Goal: Information Seeking & Learning: Learn about a topic

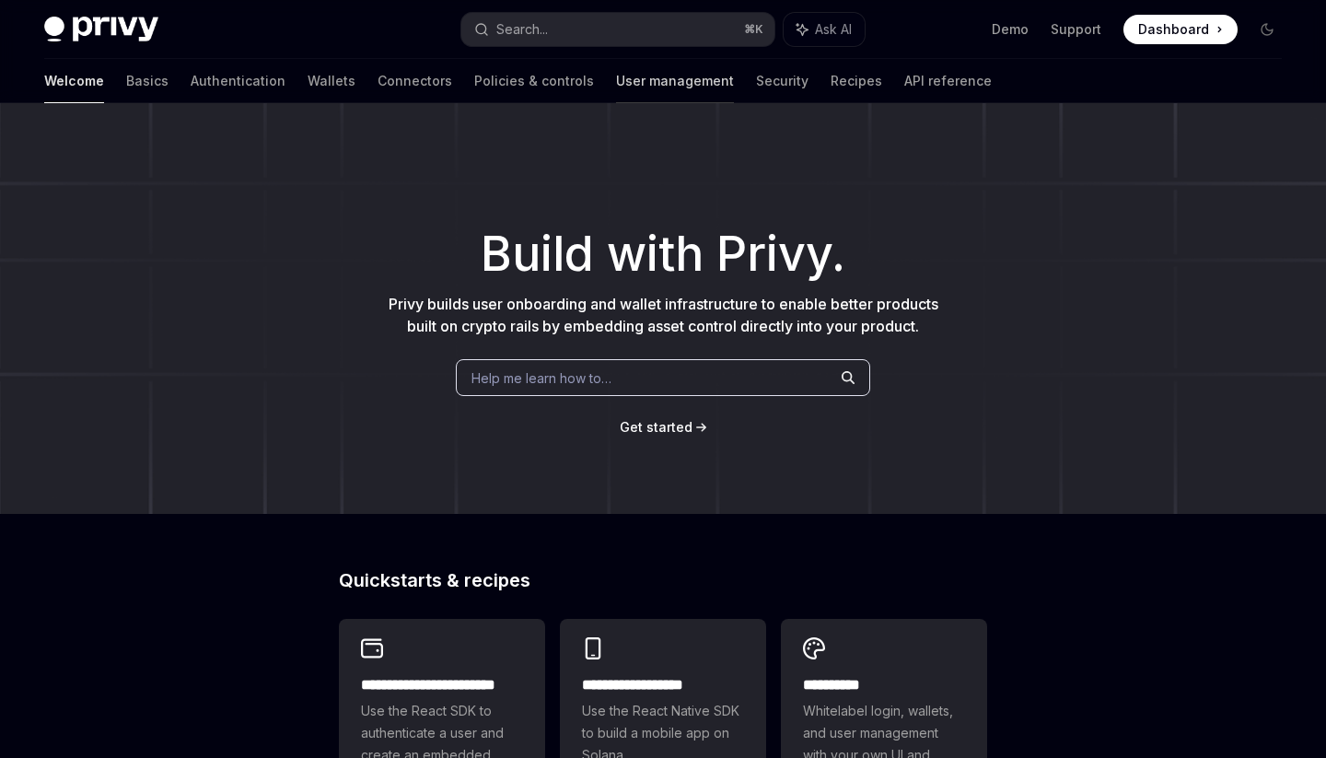
click at [616, 87] on link "User management" at bounding box center [675, 81] width 118 height 44
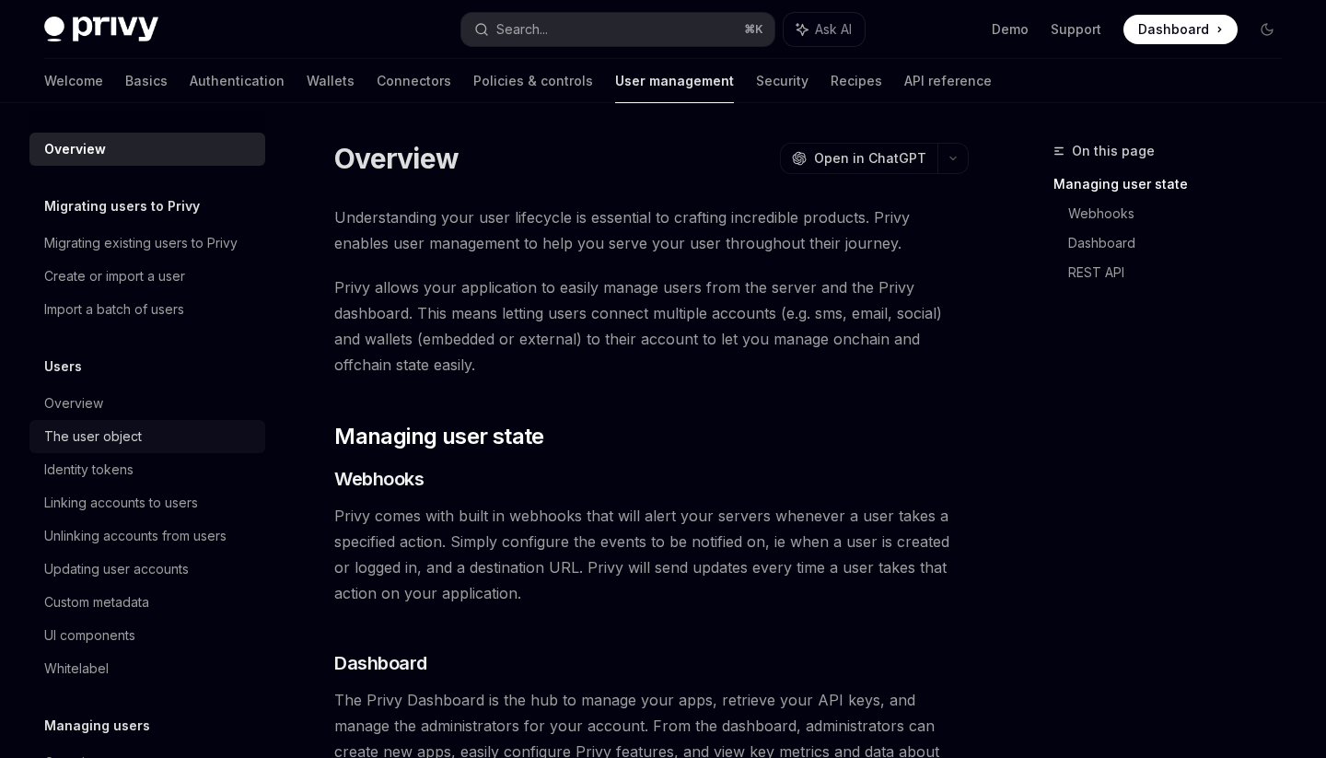
click at [119, 428] on div "The user object" at bounding box center [93, 436] width 98 height 22
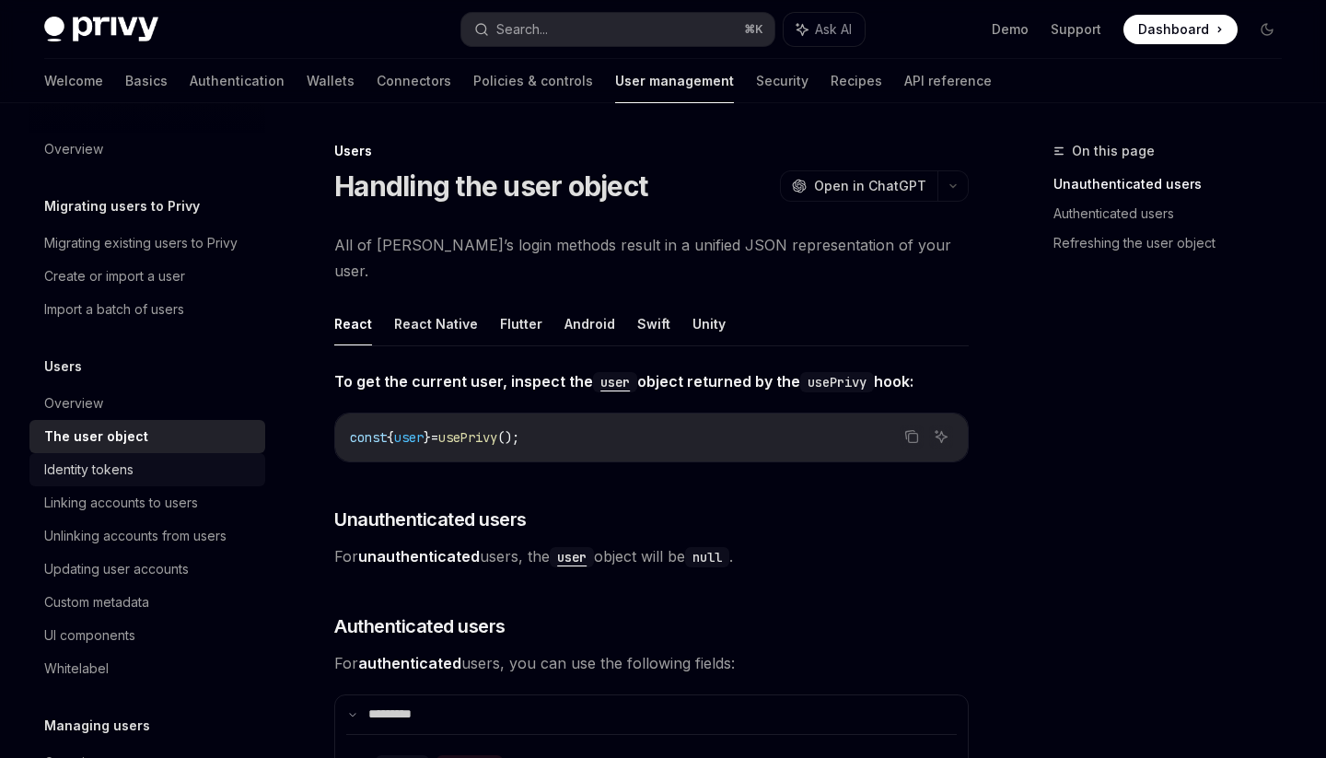
drag, startPoint x: 133, startPoint y: 474, endPoint x: 99, endPoint y: 464, distance: 34.7
click at [133, 474] on div "Identity tokens" at bounding box center [88, 470] width 89 height 22
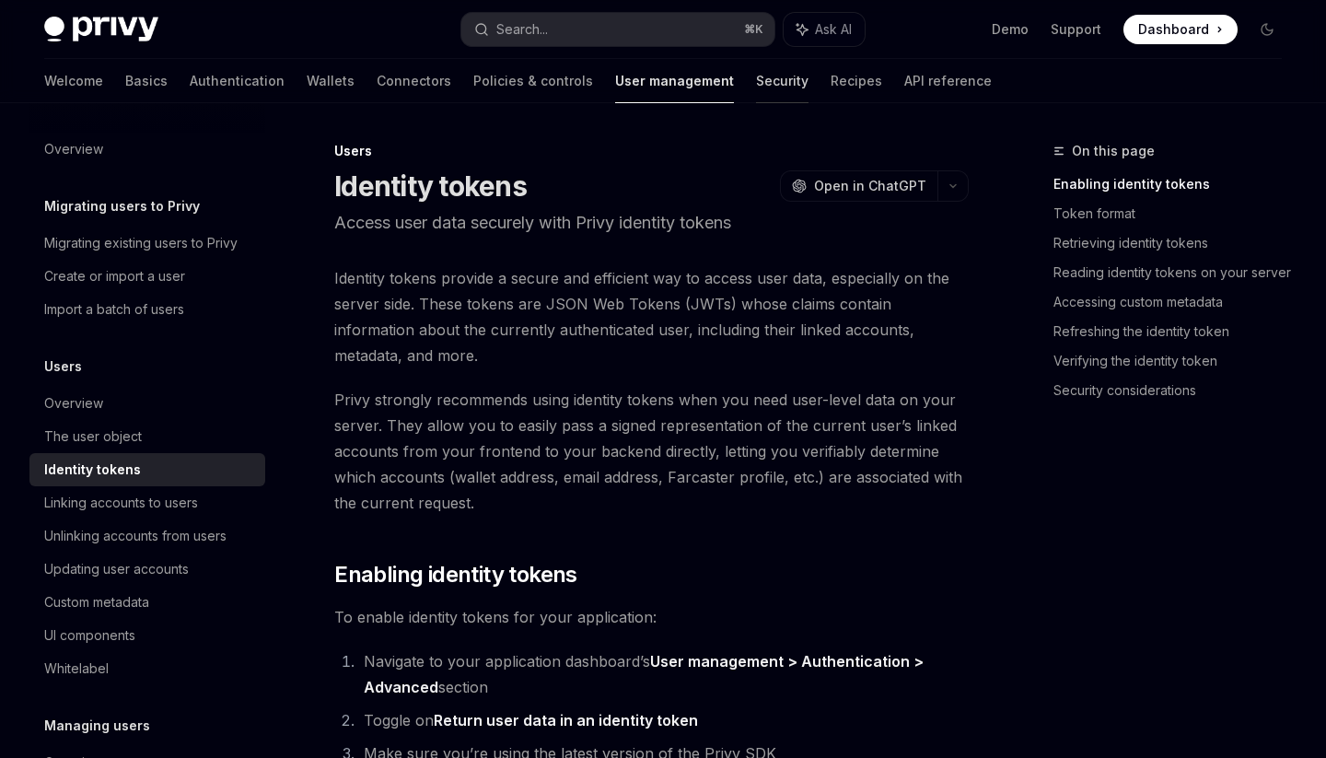
click at [756, 86] on link "Security" at bounding box center [782, 81] width 52 height 44
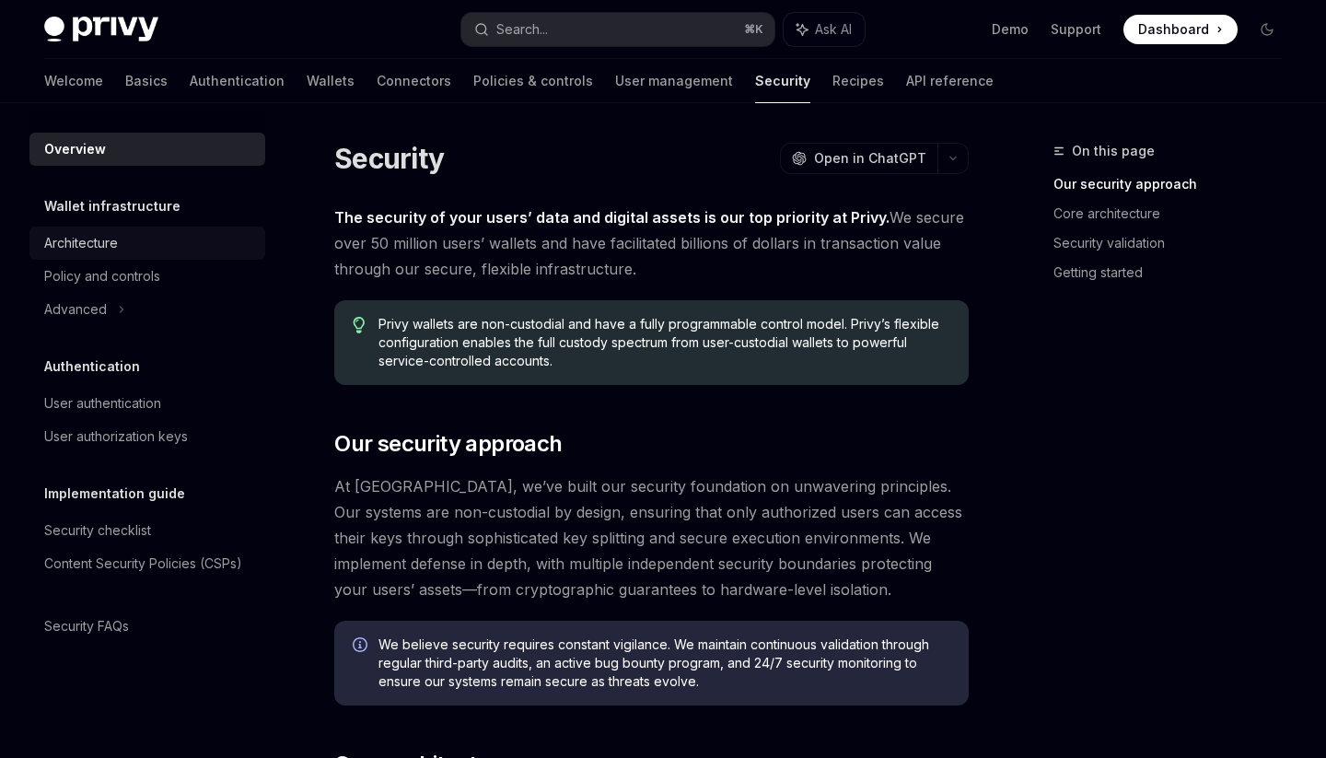
click at [163, 248] on div "Architecture" at bounding box center [149, 243] width 210 height 22
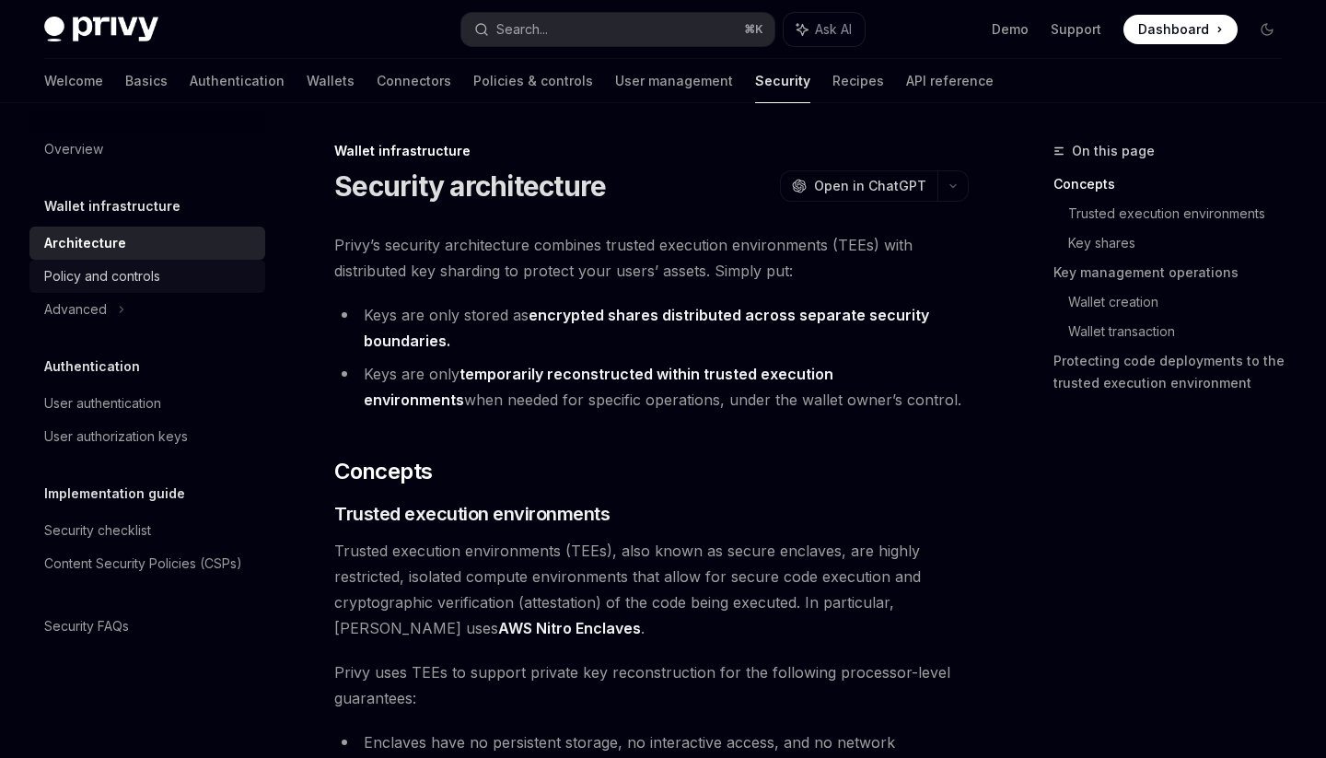
click at [139, 272] on div "Policy and controls" at bounding box center [102, 276] width 116 height 22
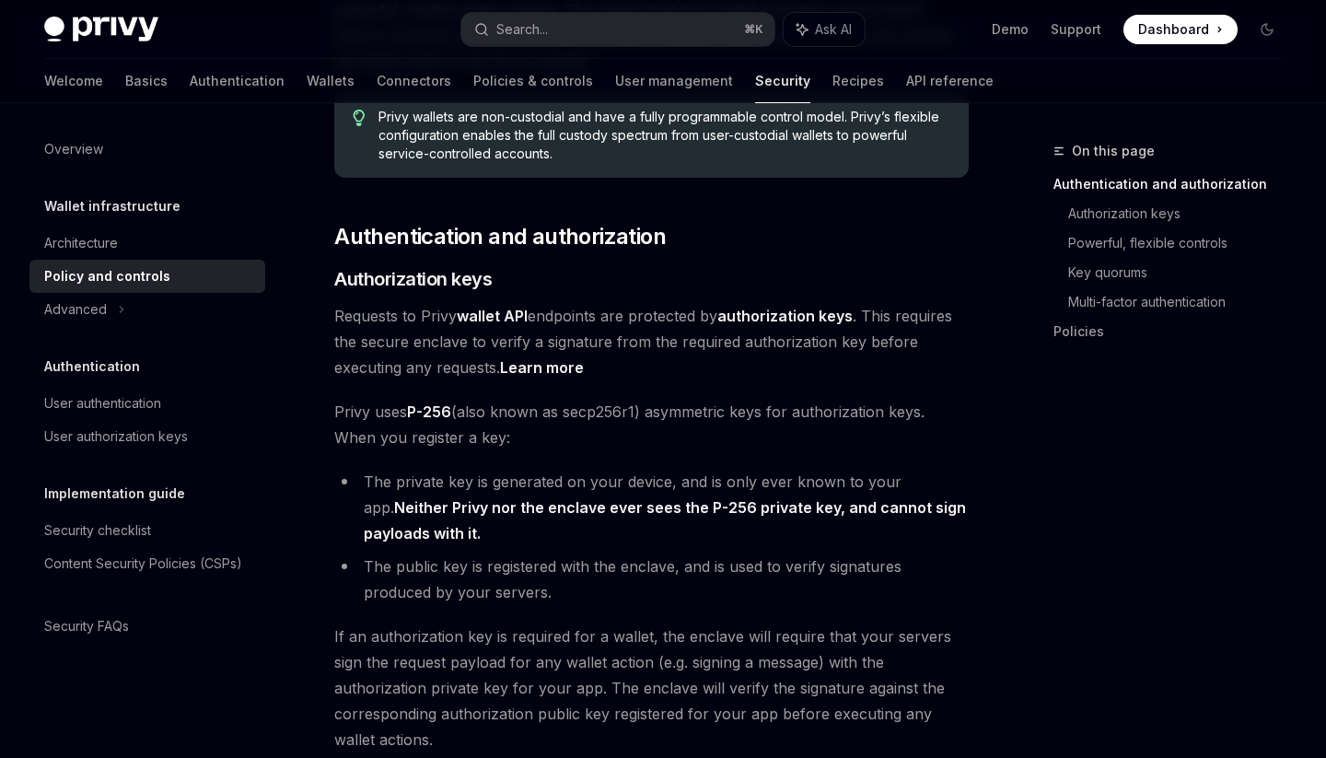
scroll to position [264, 0]
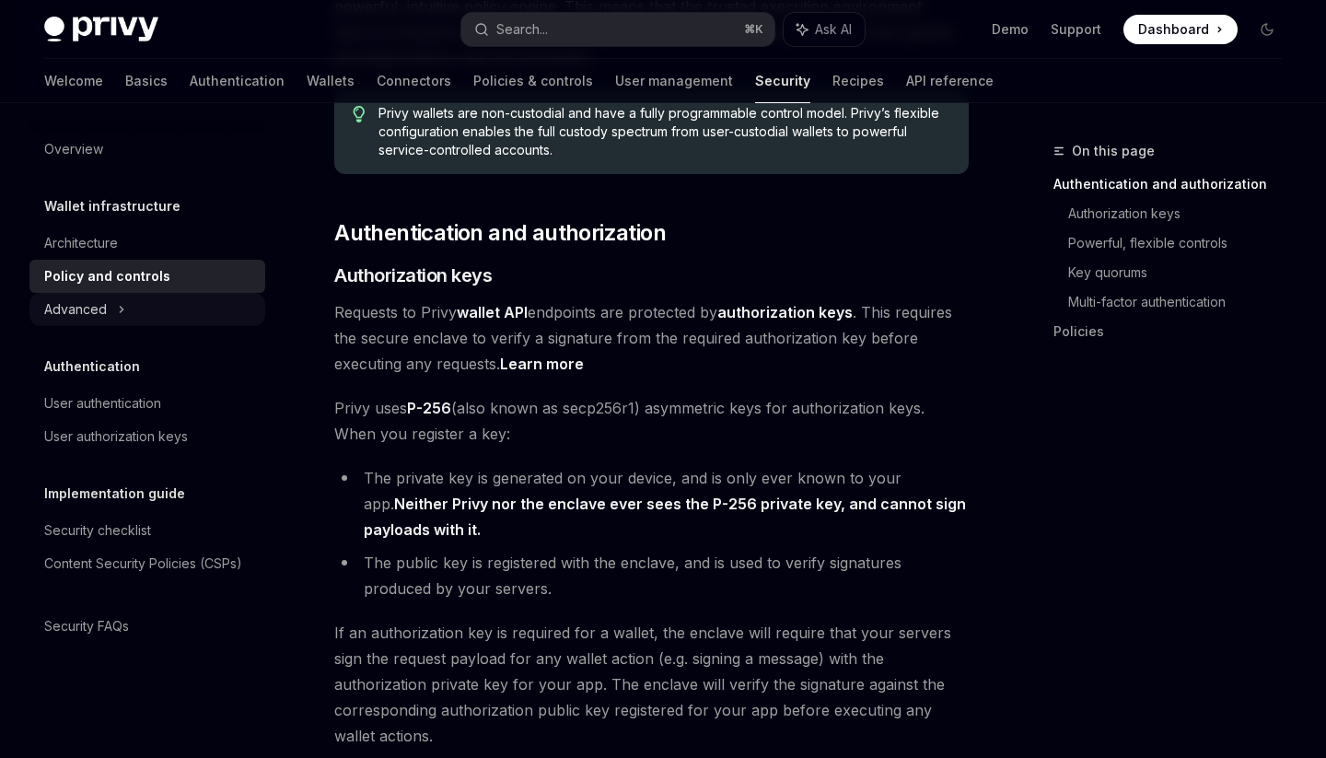
click at [98, 318] on div "Advanced" at bounding box center [75, 309] width 63 height 22
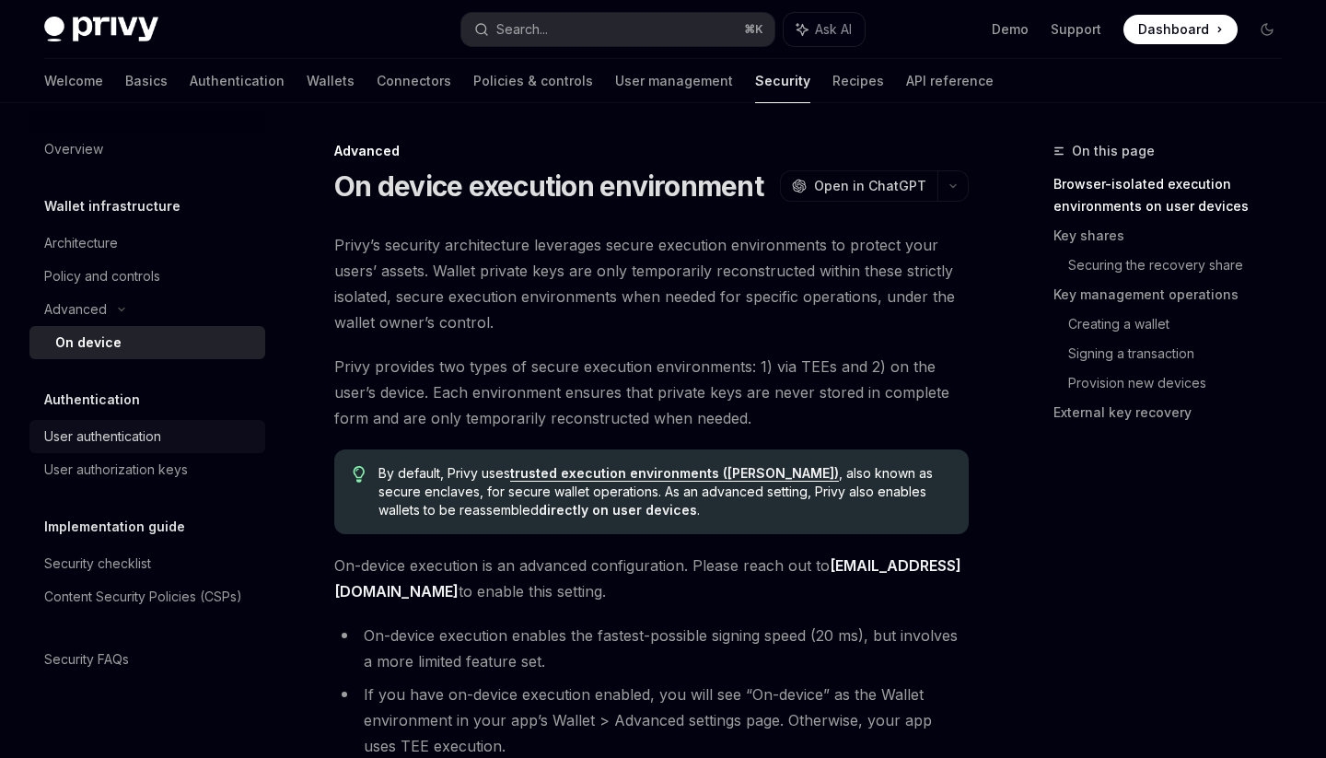
click at [157, 434] on div "User authentication" at bounding box center [102, 436] width 117 height 22
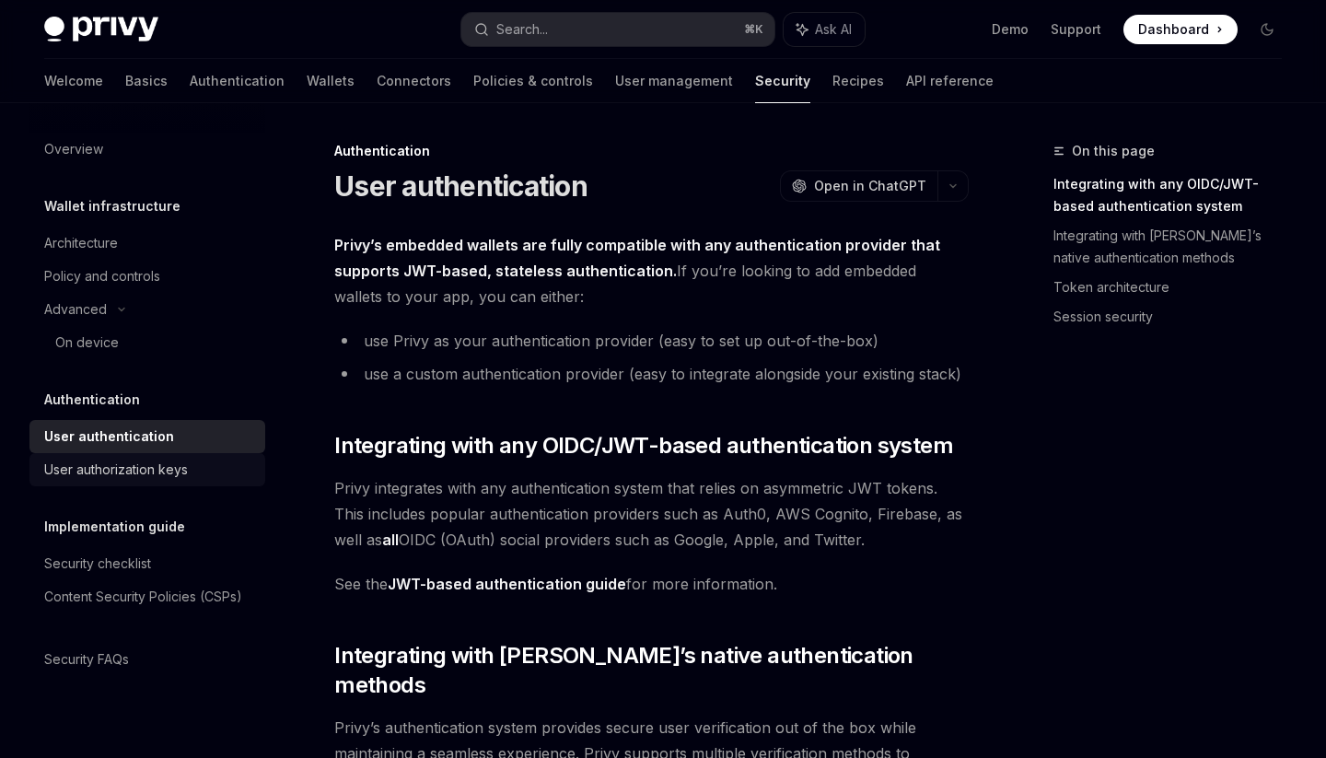
click at [194, 471] on div "User authorization keys" at bounding box center [149, 470] width 210 height 22
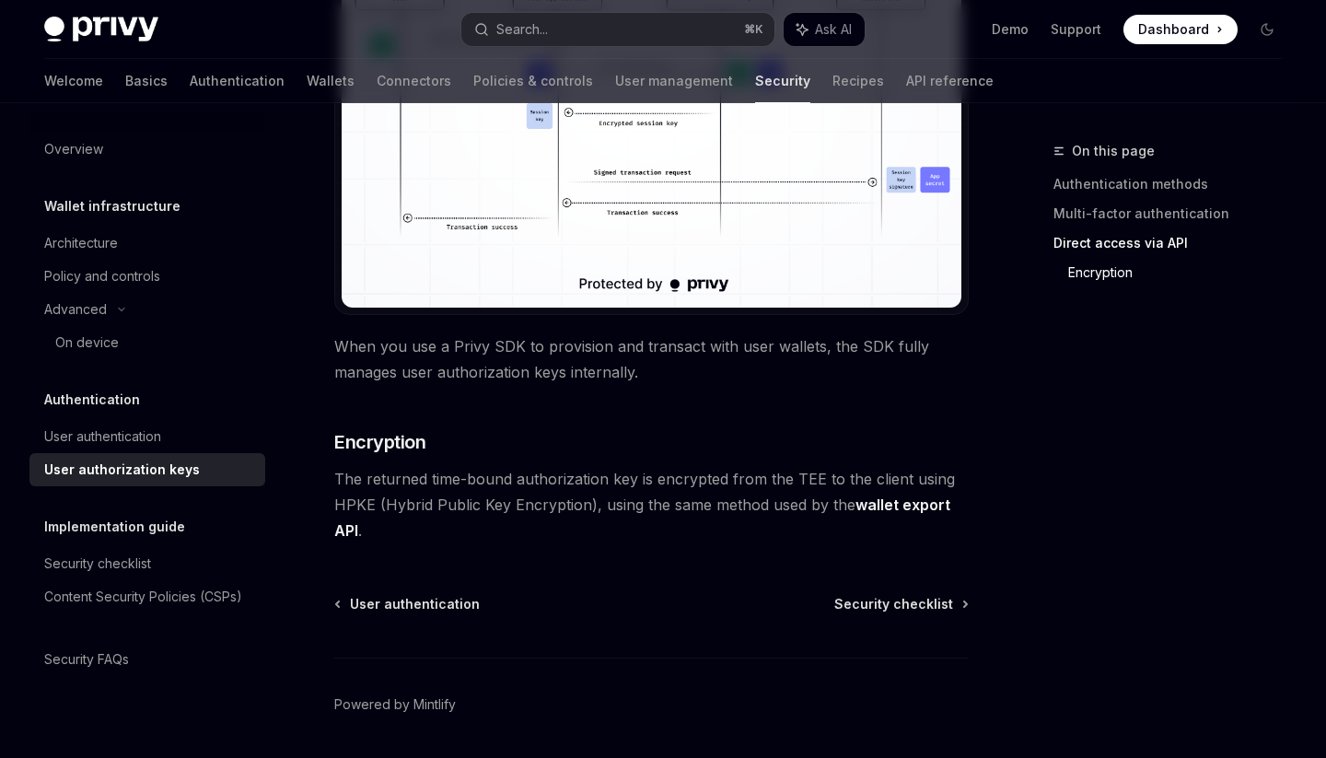
scroll to position [1662, 0]
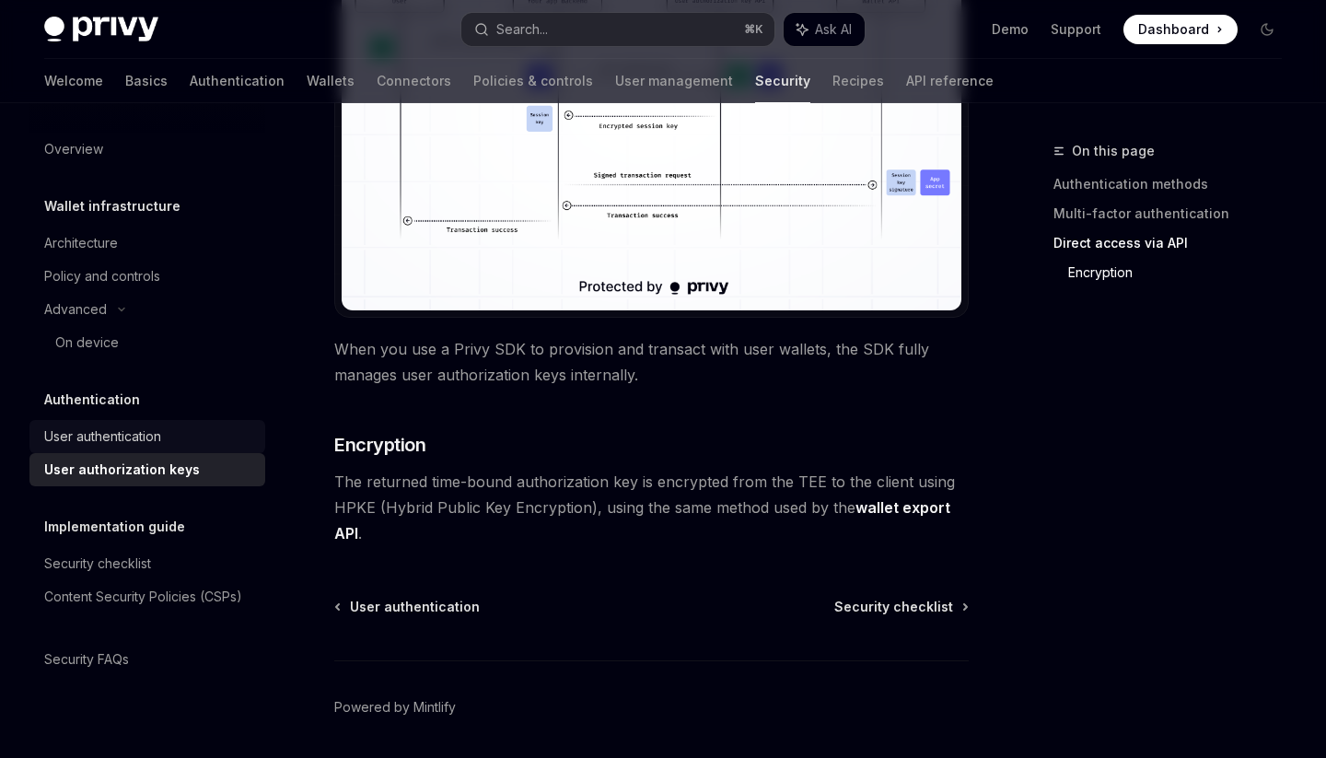
click at [177, 440] on div "User authentication" at bounding box center [149, 436] width 210 height 22
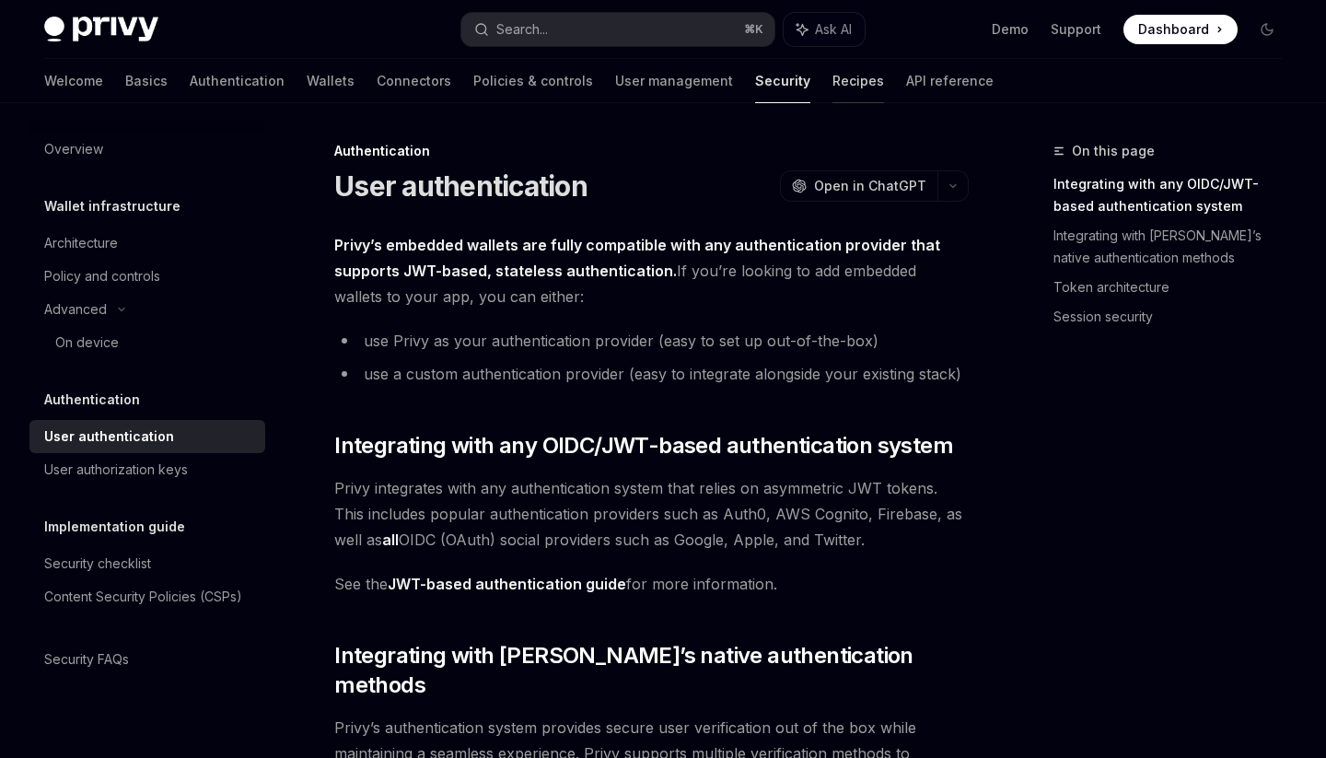
click at [832, 92] on link "Recipes" at bounding box center [858, 81] width 52 height 44
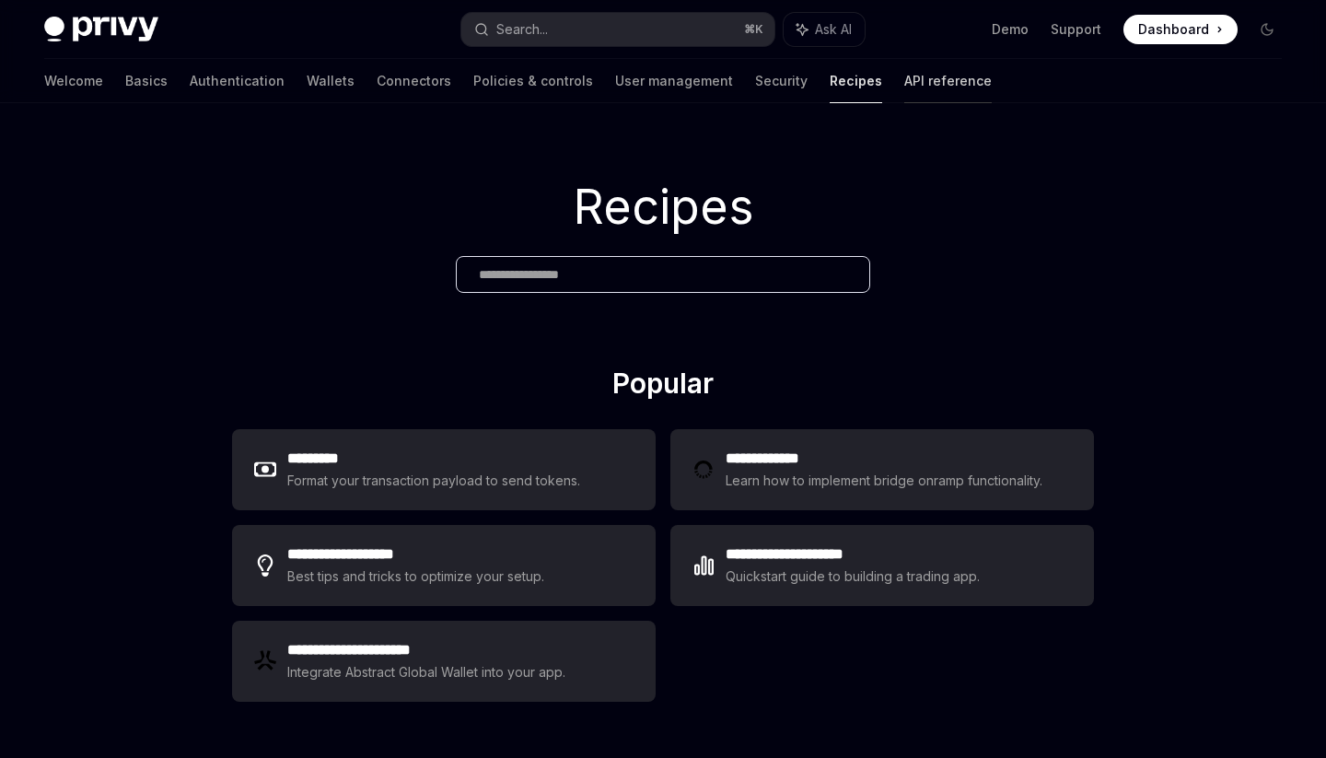
click at [904, 84] on link "API reference" at bounding box center [947, 81] width 87 height 44
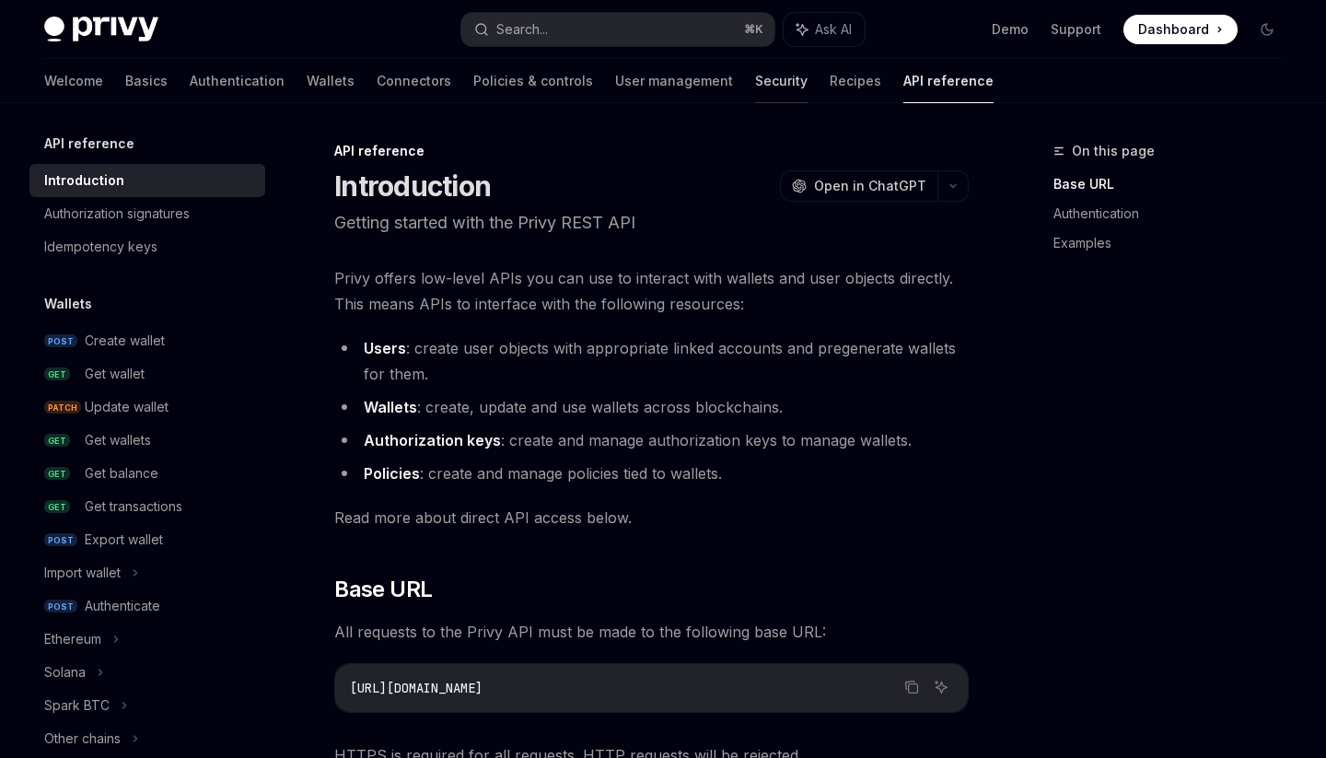
click at [755, 86] on link "Security" at bounding box center [781, 81] width 52 height 44
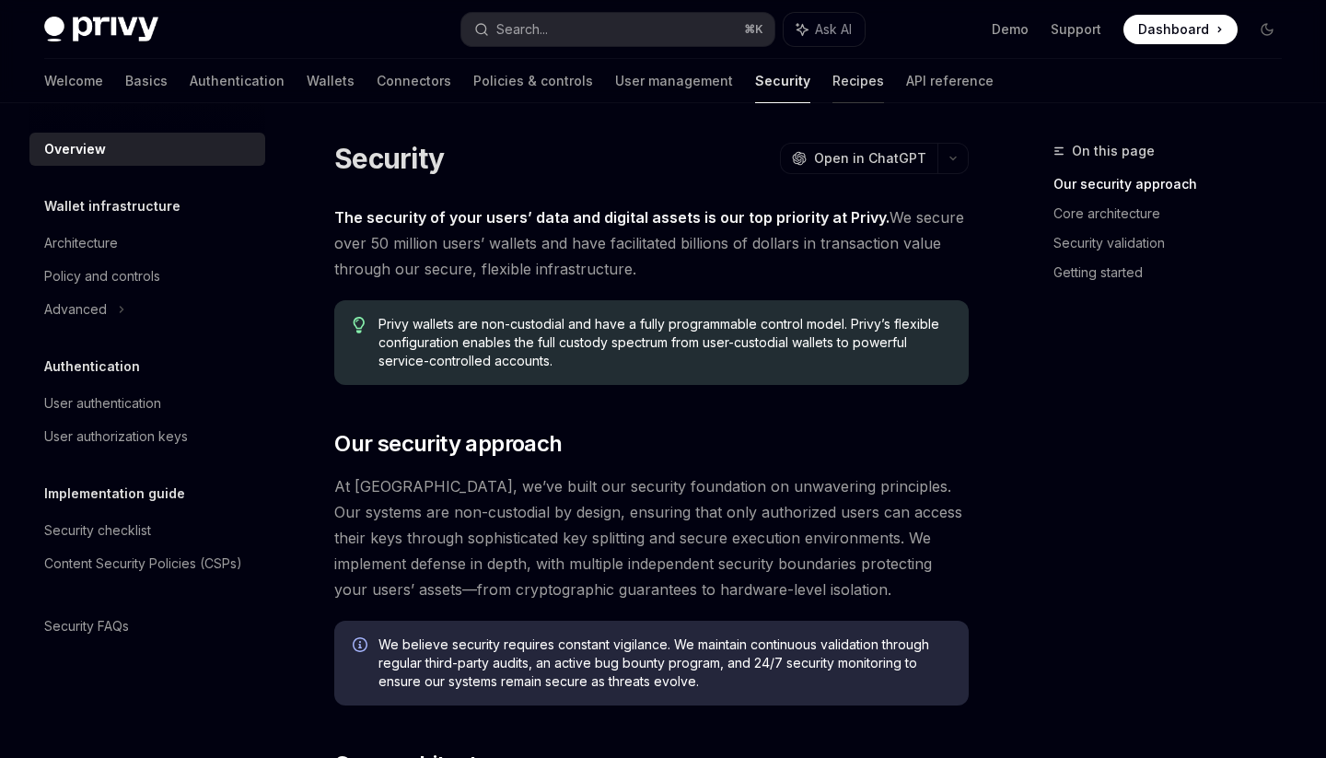
click at [832, 86] on link "Recipes" at bounding box center [858, 81] width 52 height 44
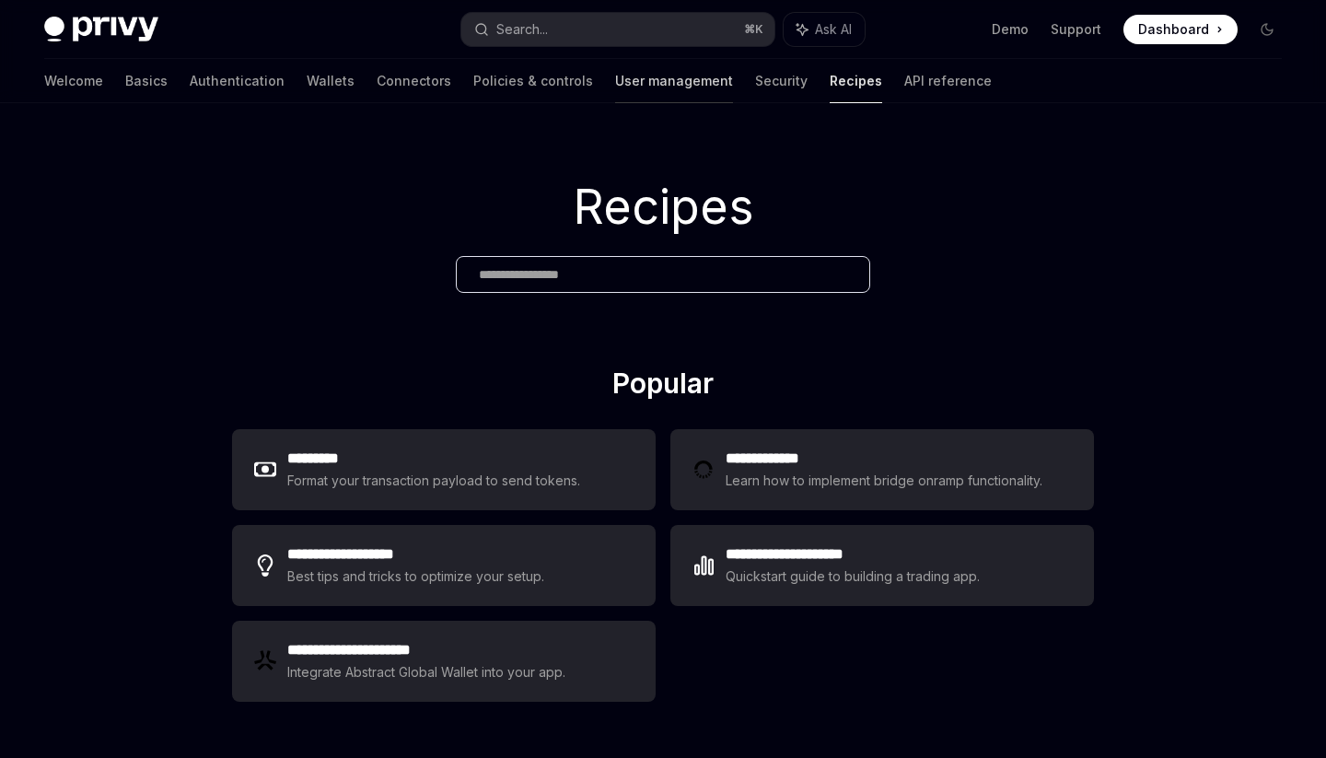
click at [615, 76] on link "User management" at bounding box center [674, 81] width 118 height 44
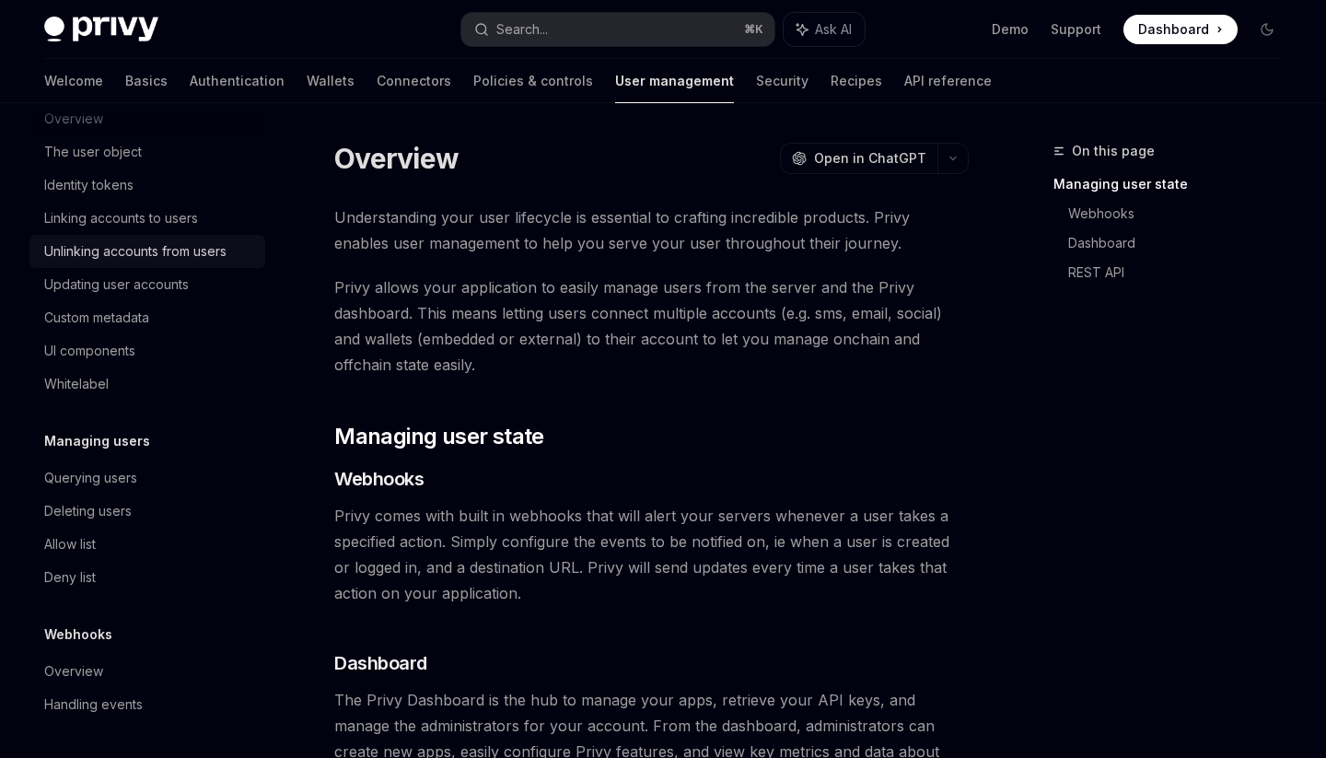
scroll to position [285, 0]
click at [473, 95] on link "Policies & controls" at bounding box center [533, 81] width 120 height 44
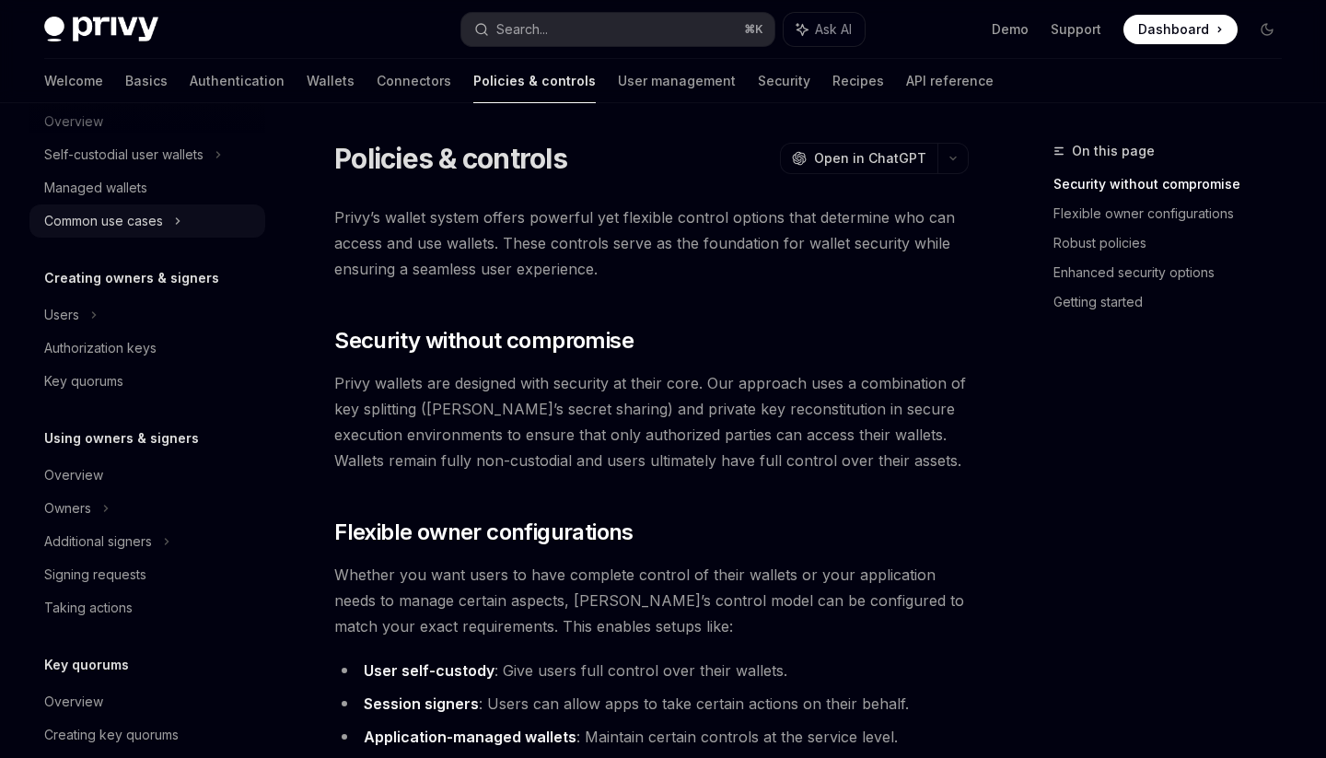
scroll to position [250, 0]
click at [184, 318] on div "Users" at bounding box center [147, 313] width 236 height 33
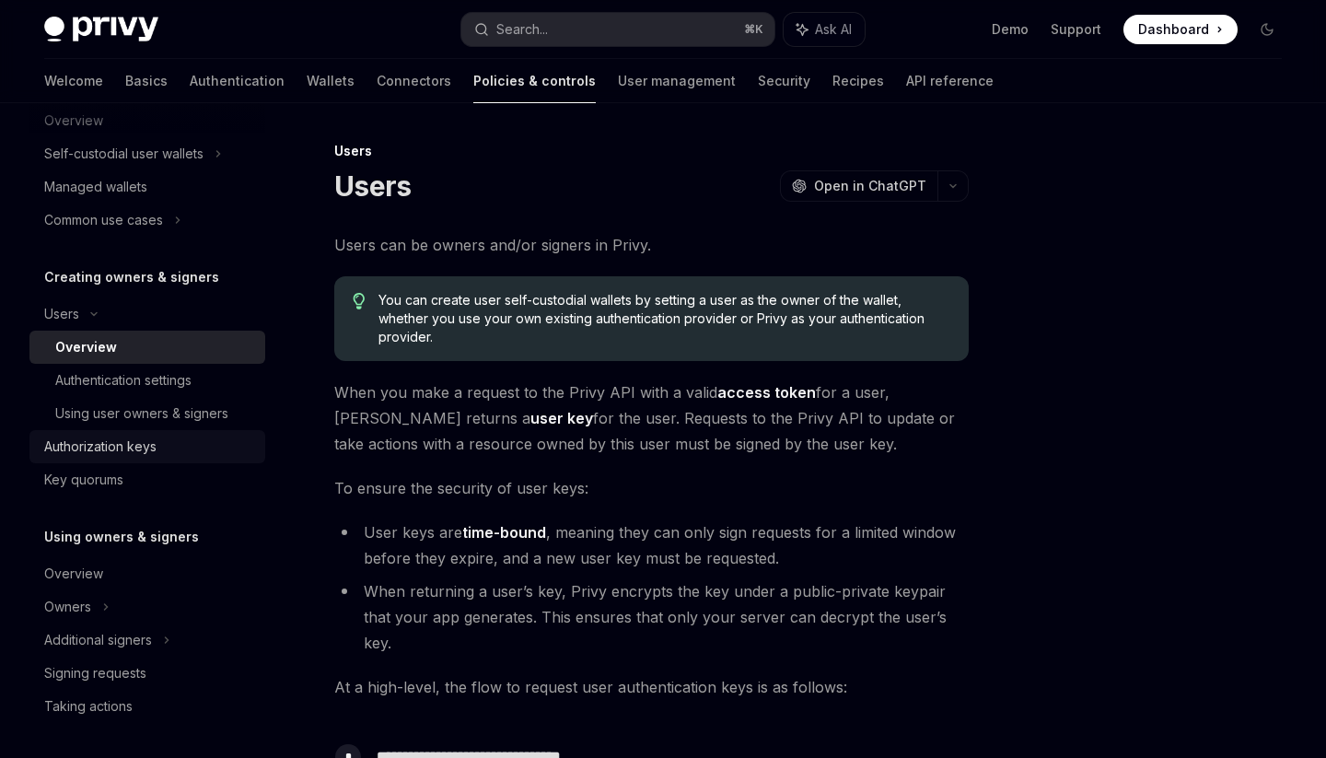
click at [130, 450] on div "Authorization keys" at bounding box center [100, 447] width 112 height 22
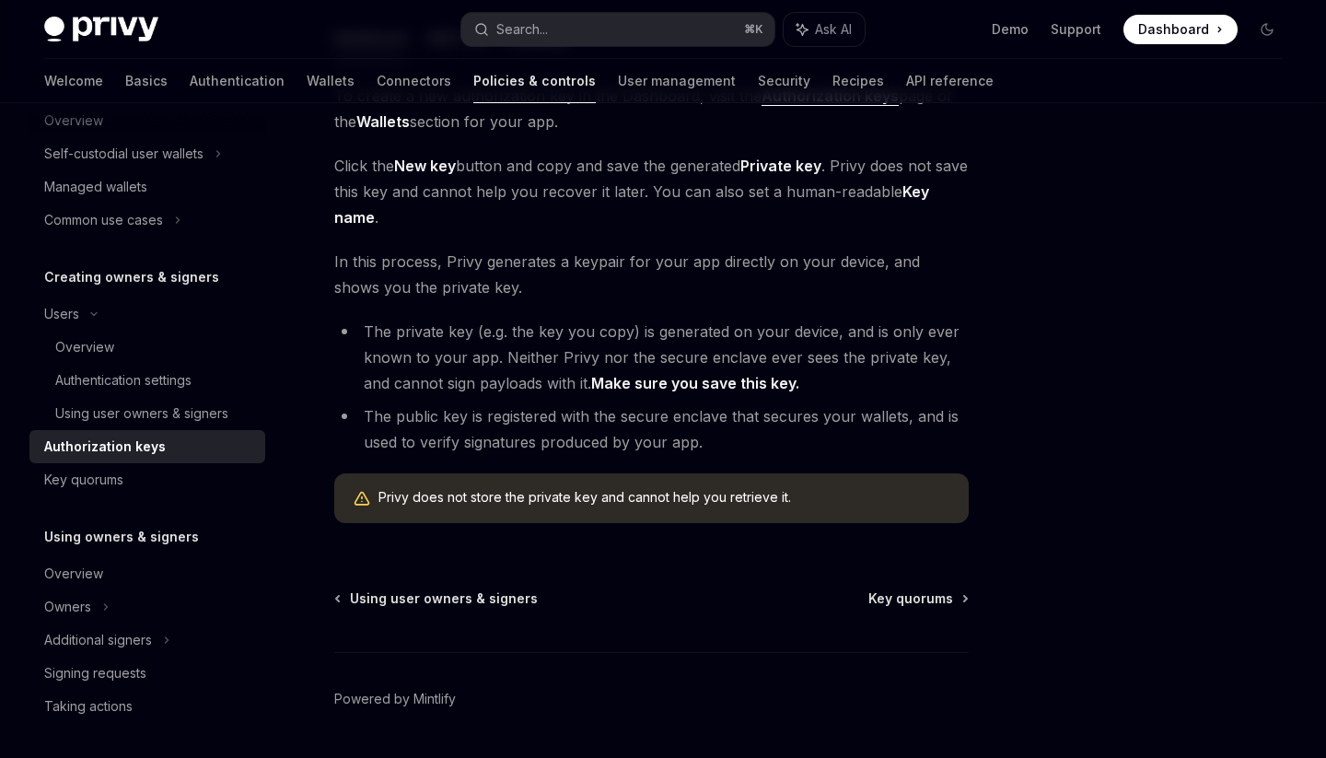
scroll to position [366, 0]
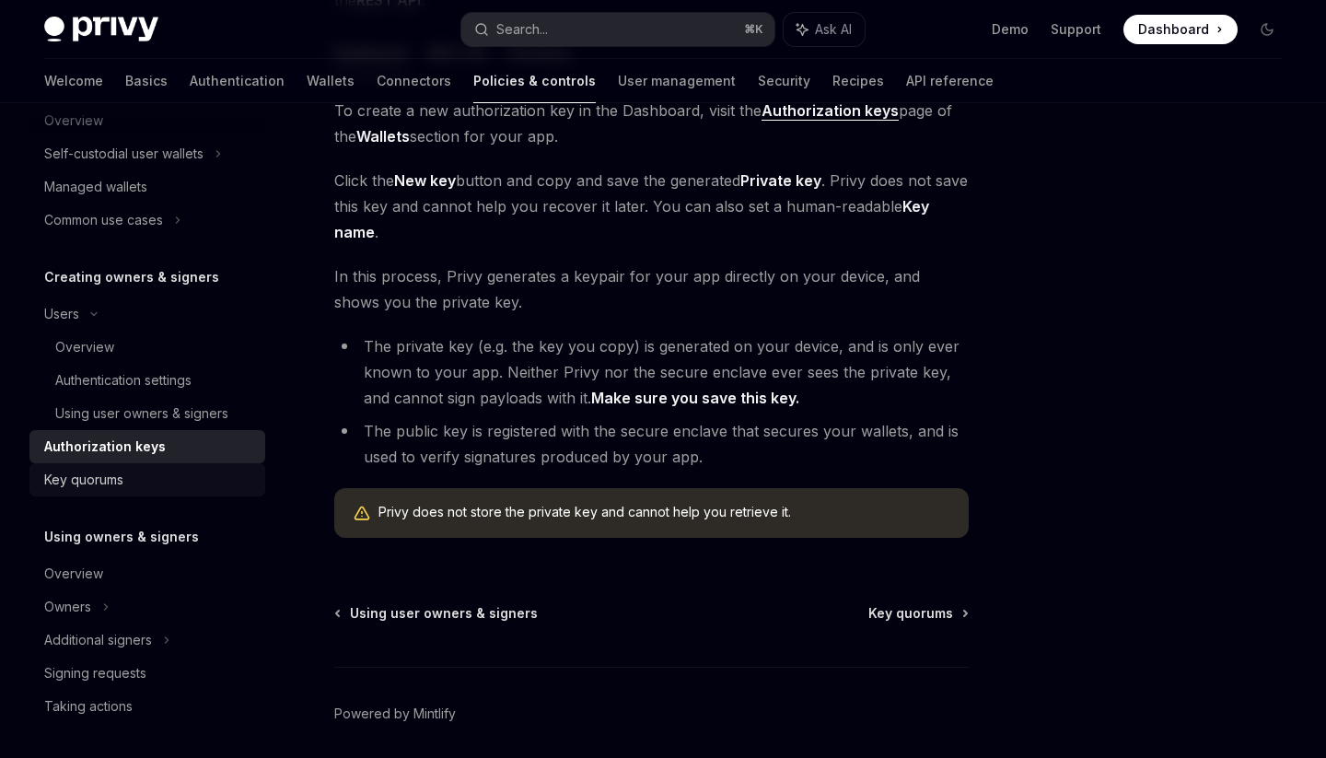
click at [129, 484] on div "Key quorums" at bounding box center [149, 480] width 210 height 22
type textarea "*"
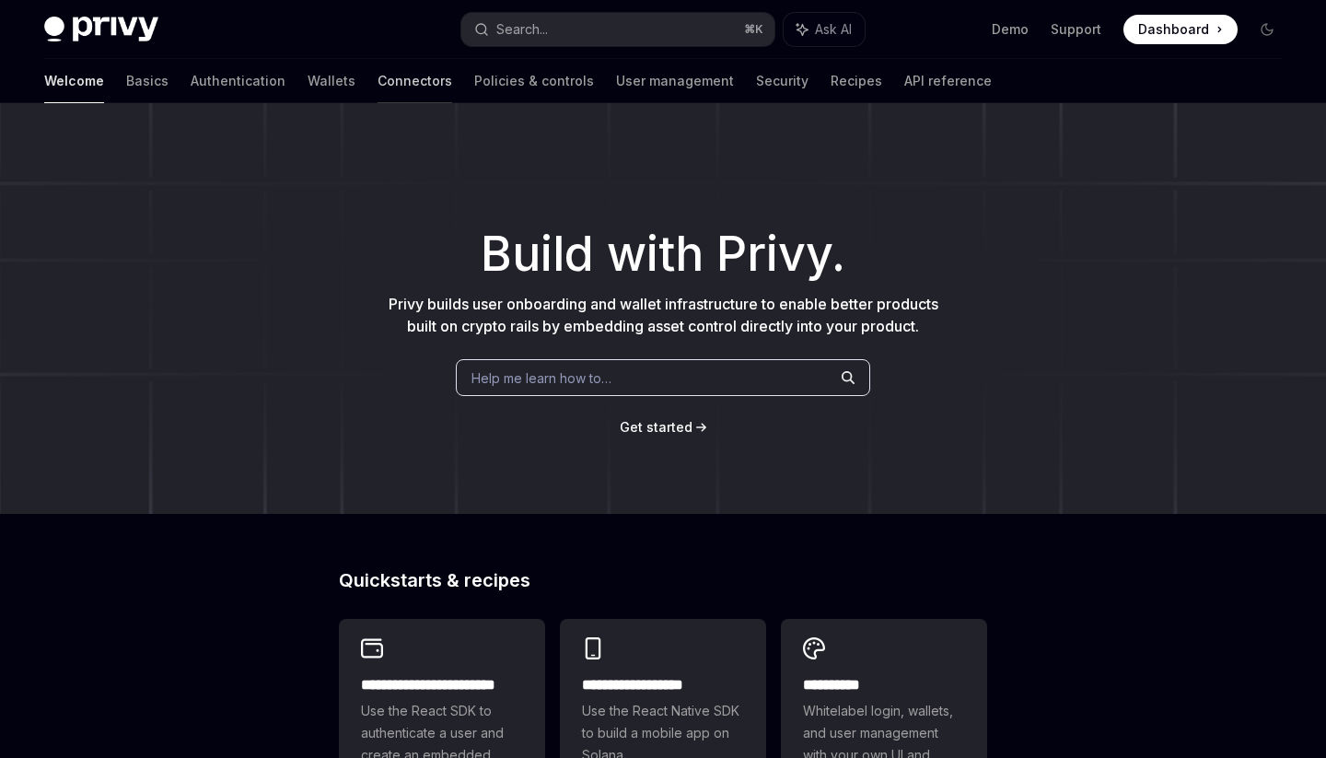
click at [378, 87] on link "Connectors" at bounding box center [415, 81] width 75 height 44
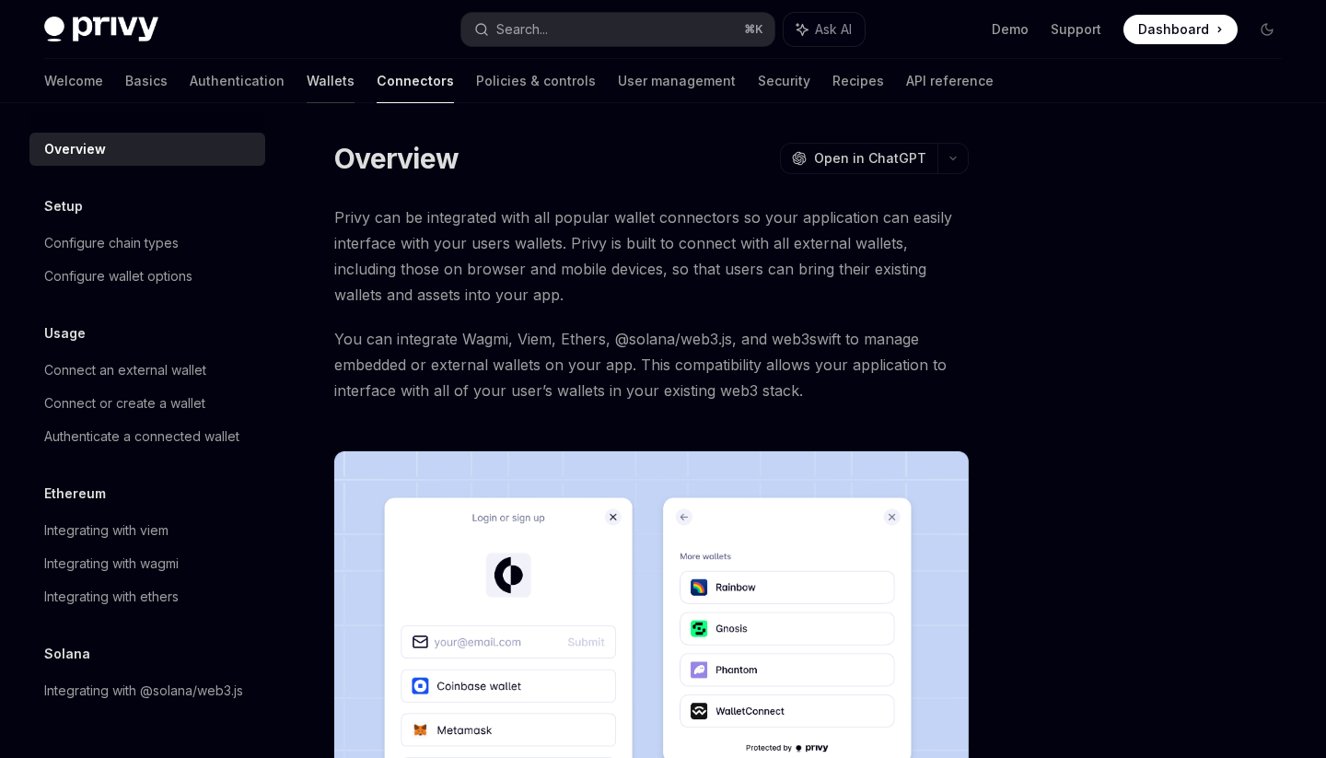
click at [307, 80] on link "Wallets" at bounding box center [331, 81] width 48 height 44
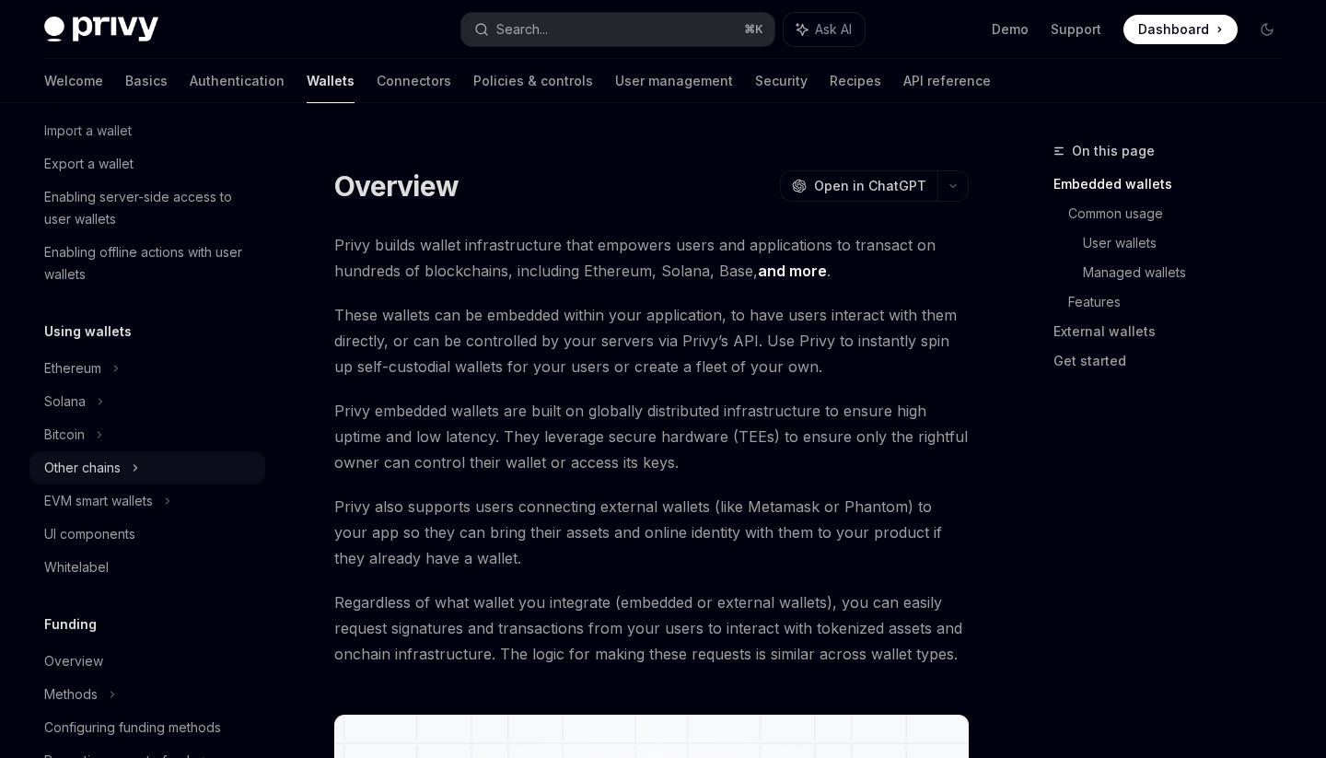
scroll to position [288, 0]
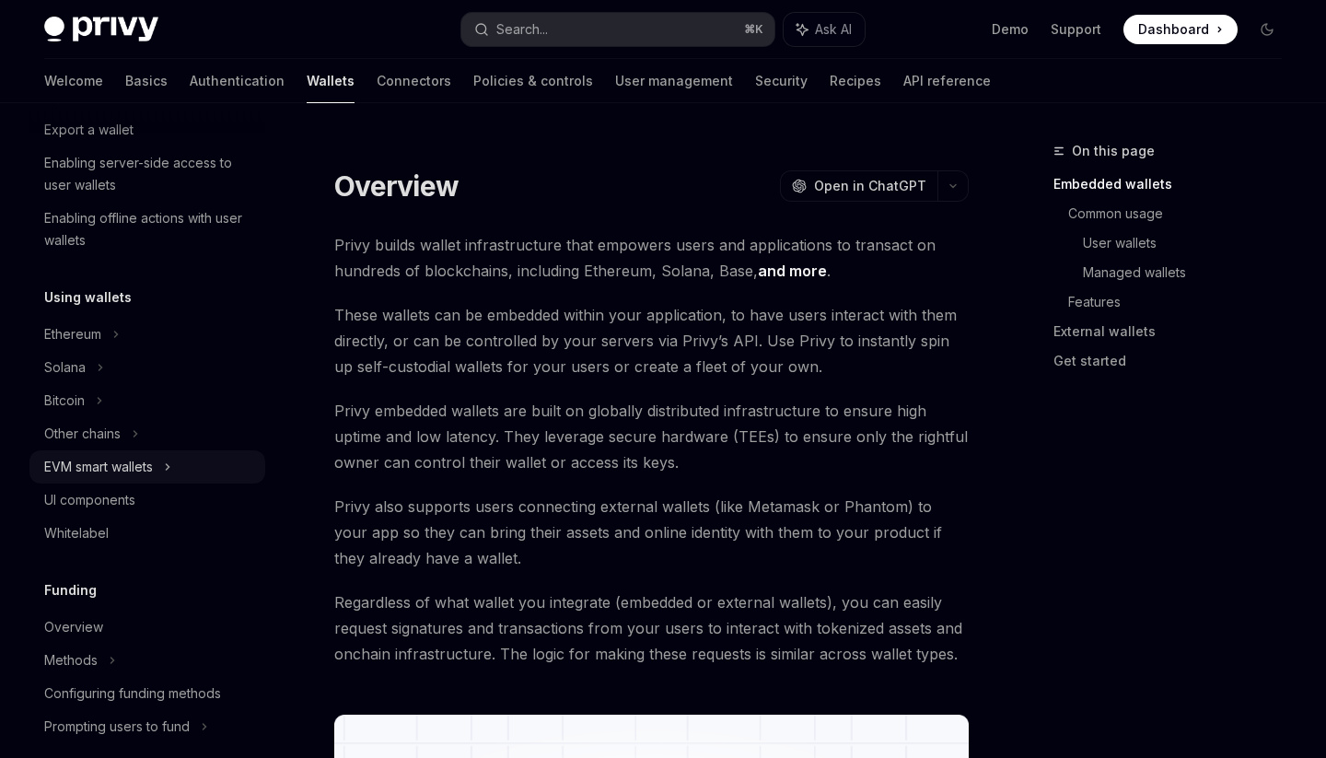
click at [166, 471] on div "EVM smart wallets" at bounding box center [147, 466] width 236 height 33
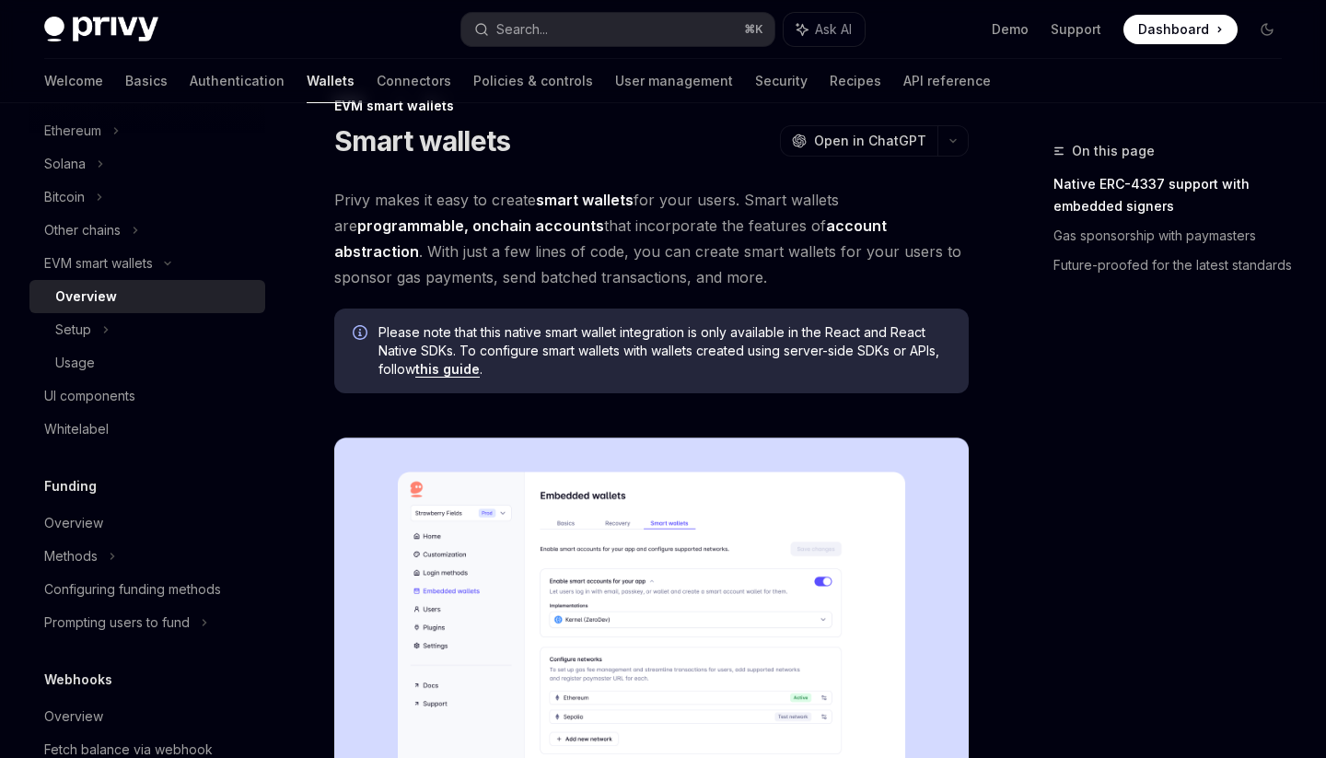
scroll to position [44, 0]
click at [156, 318] on div "Setup" at bounding box center [147, 329] width 236 height 33
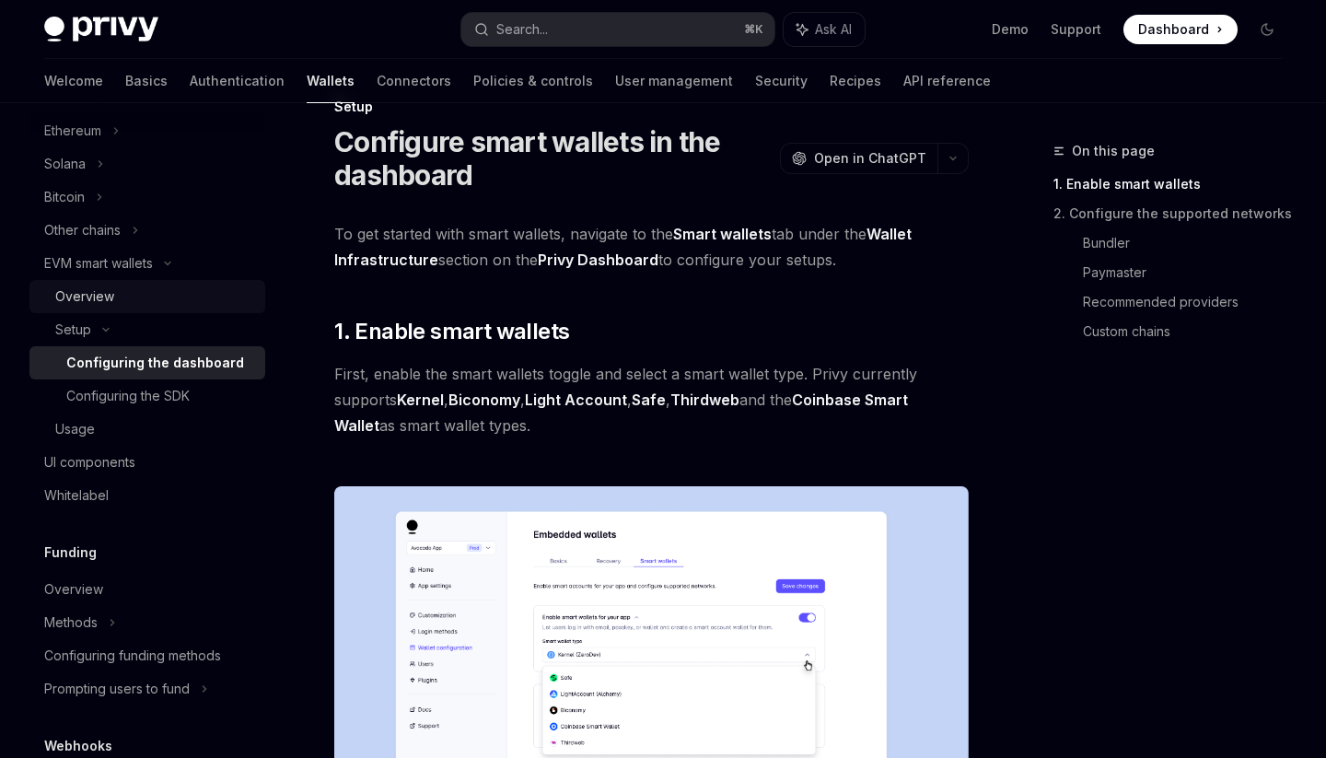
click at [173, 285] on div "Overview" at bounding box center [154, 296] width 199 height 22
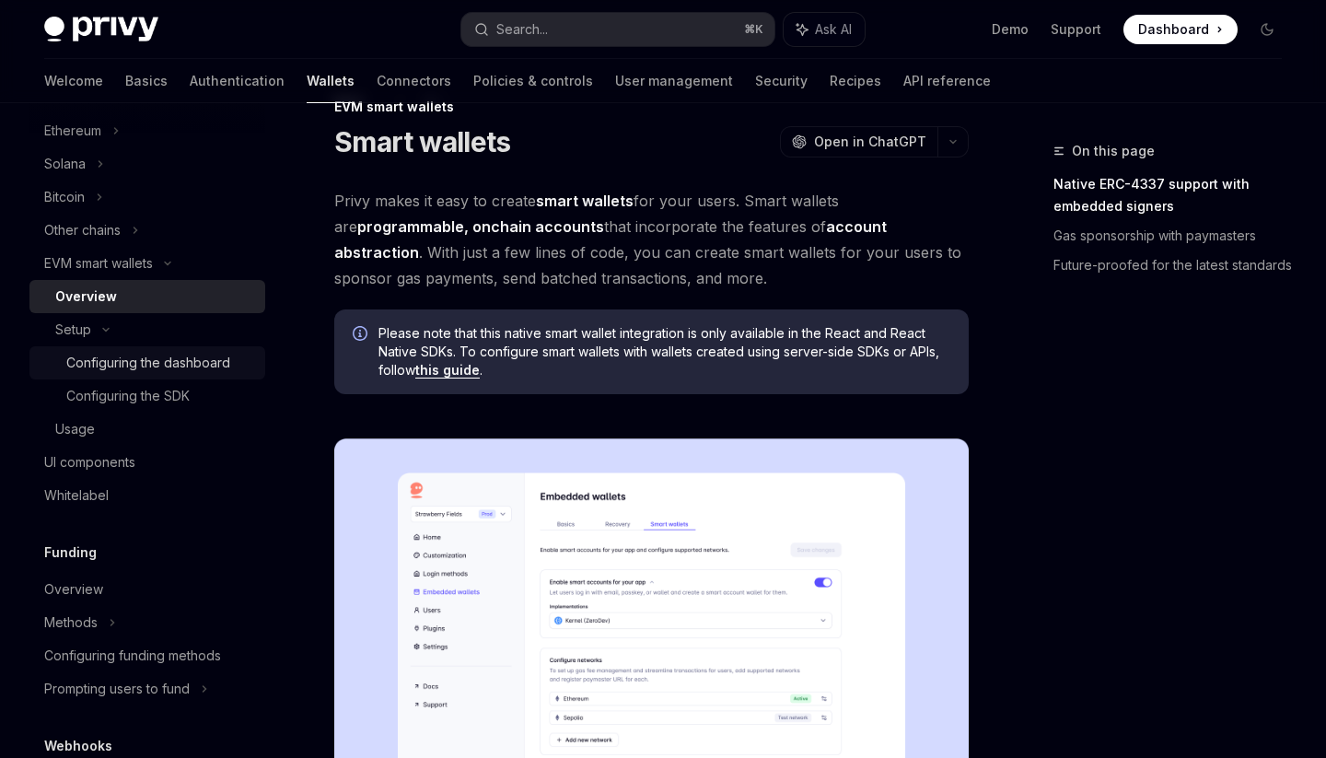
click at [178, 366] on div "Configuring the dashboard" at bounding box center [148, 363] width 164 height 22
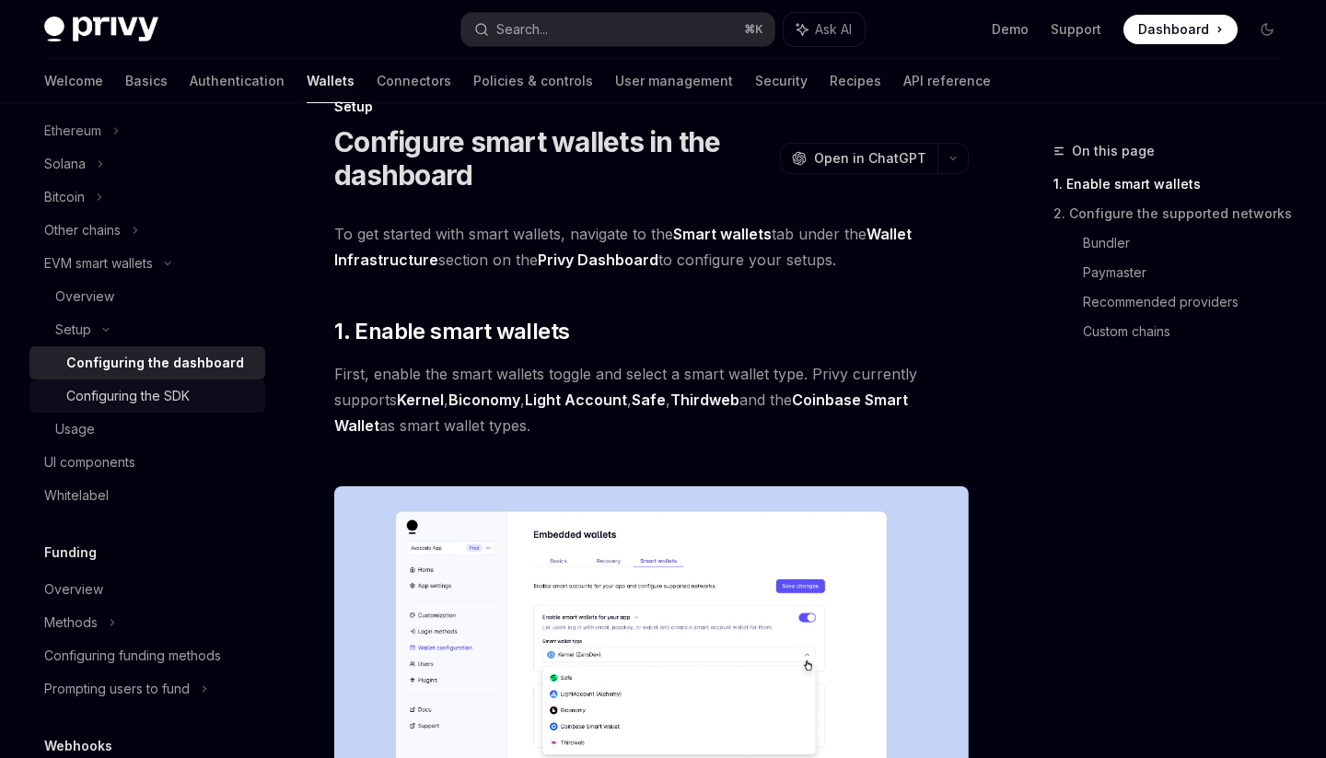
click at [181, 395] on div "Configuring the SDK" at bounding box center [127, 396] width 123 height 22
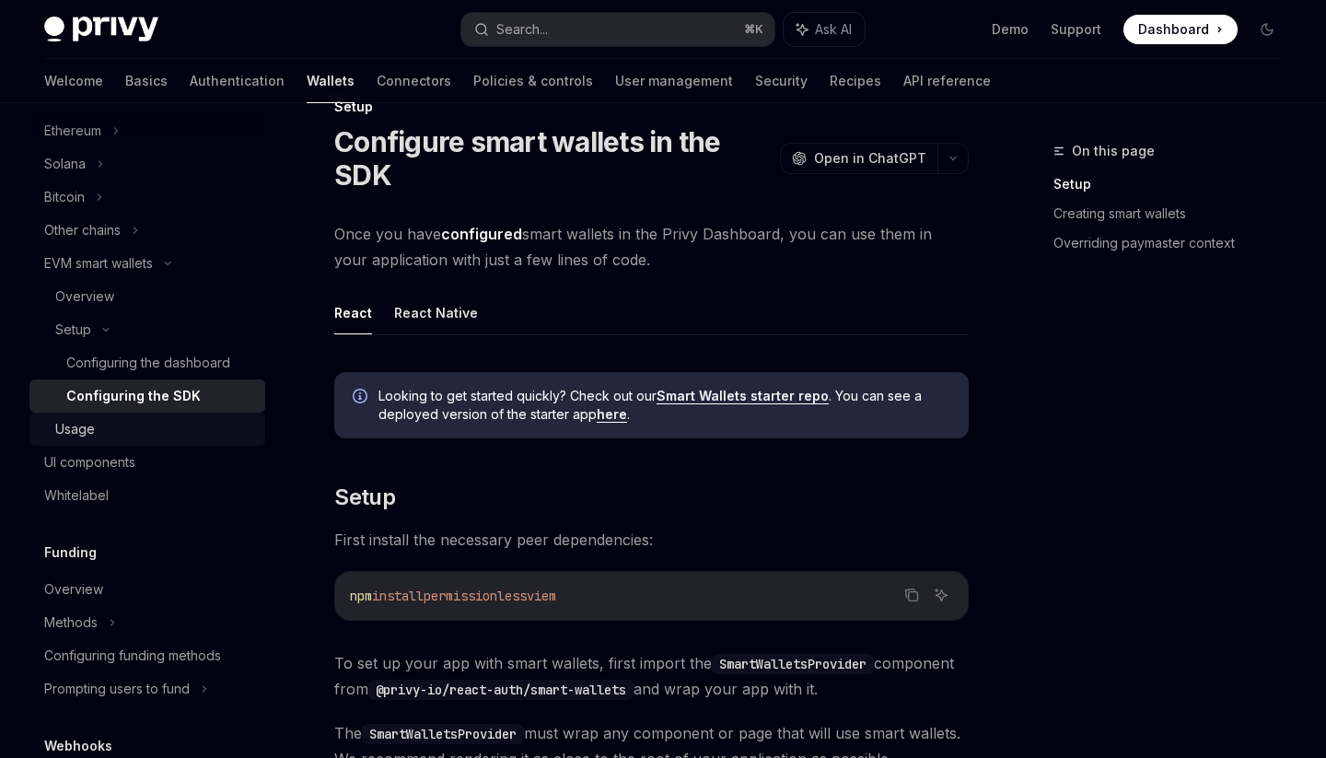
click at [94, 426] on div "Usage" at bounding box center [75, 429] width 40 height 22
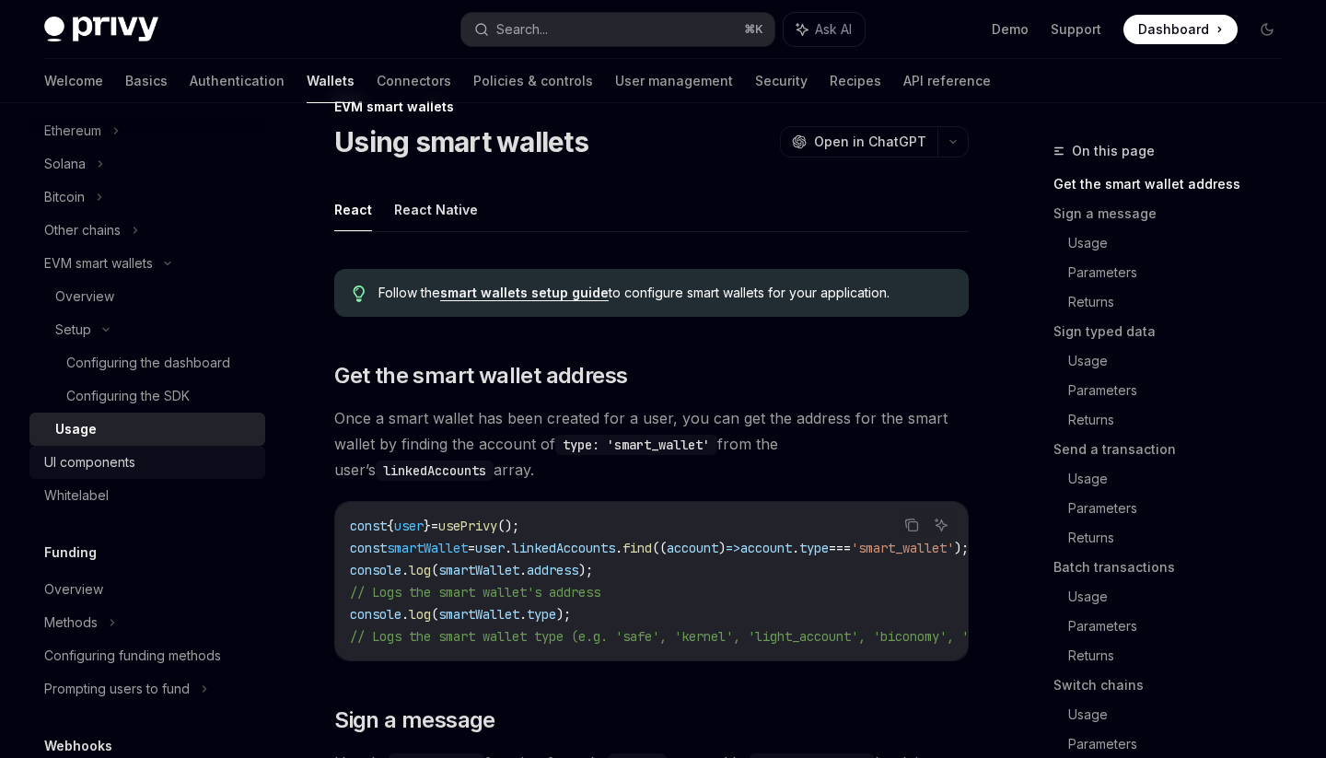
click at [109, 467] on div "UI components" at bounding box center [89, 462] width 91 height 22
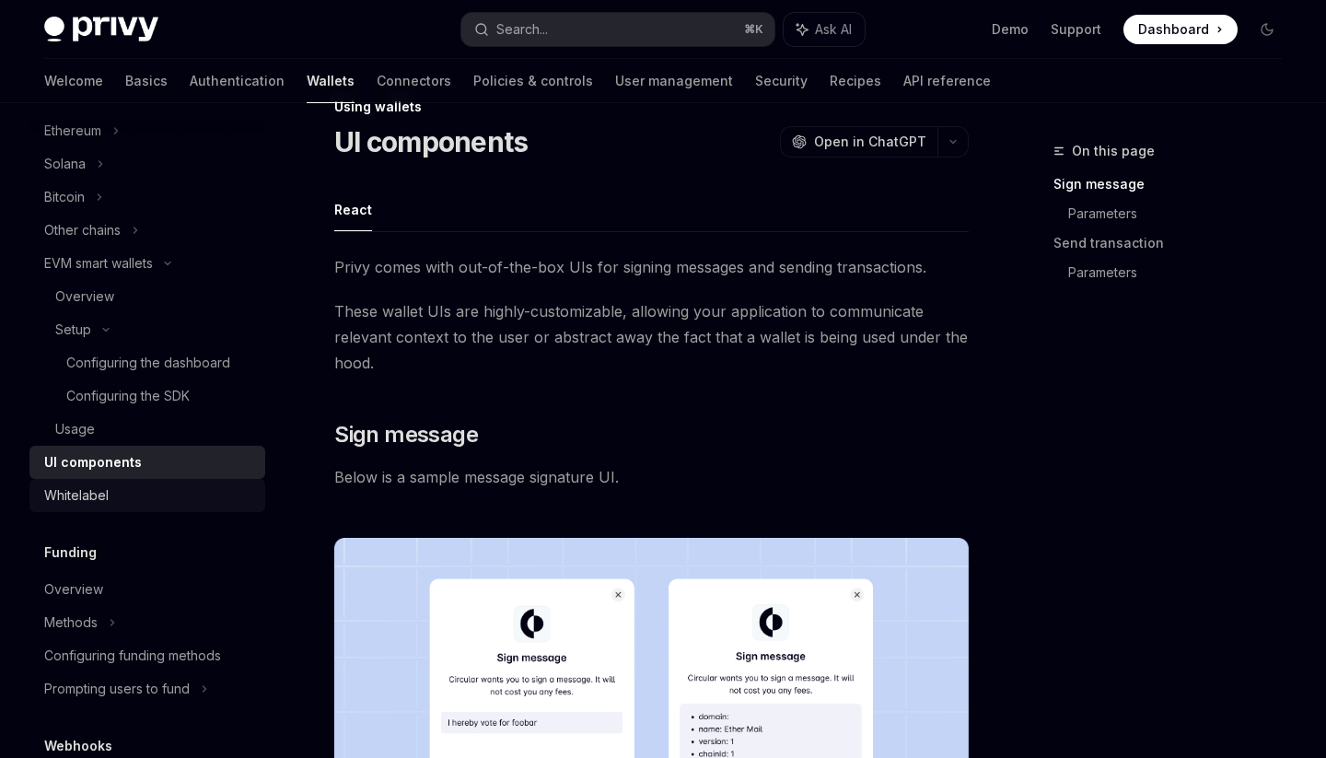
click at [94, 497] on div "Whitelabel" at bounding box center [76, 495] width 64 height 22
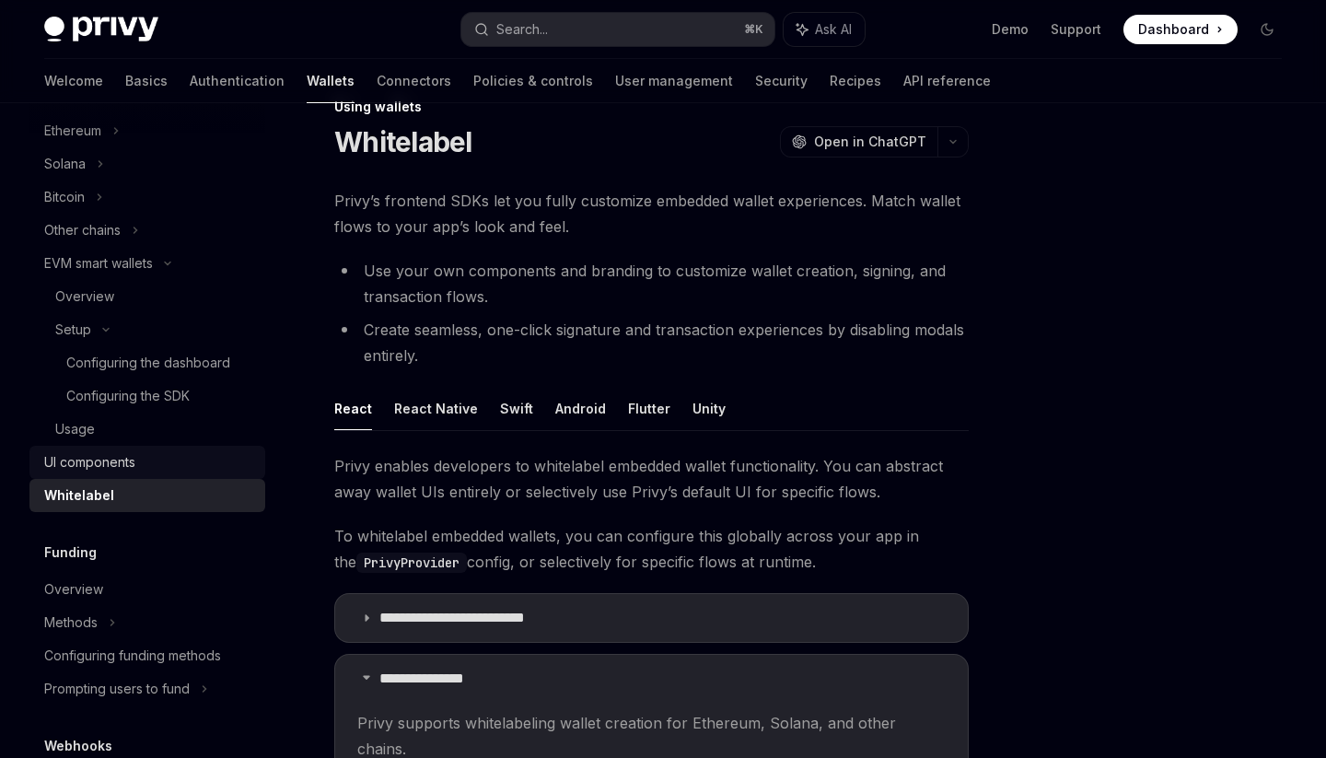
click at [202, 454] on div "UI components" at bounding box center [149, 462] width 210 height 22
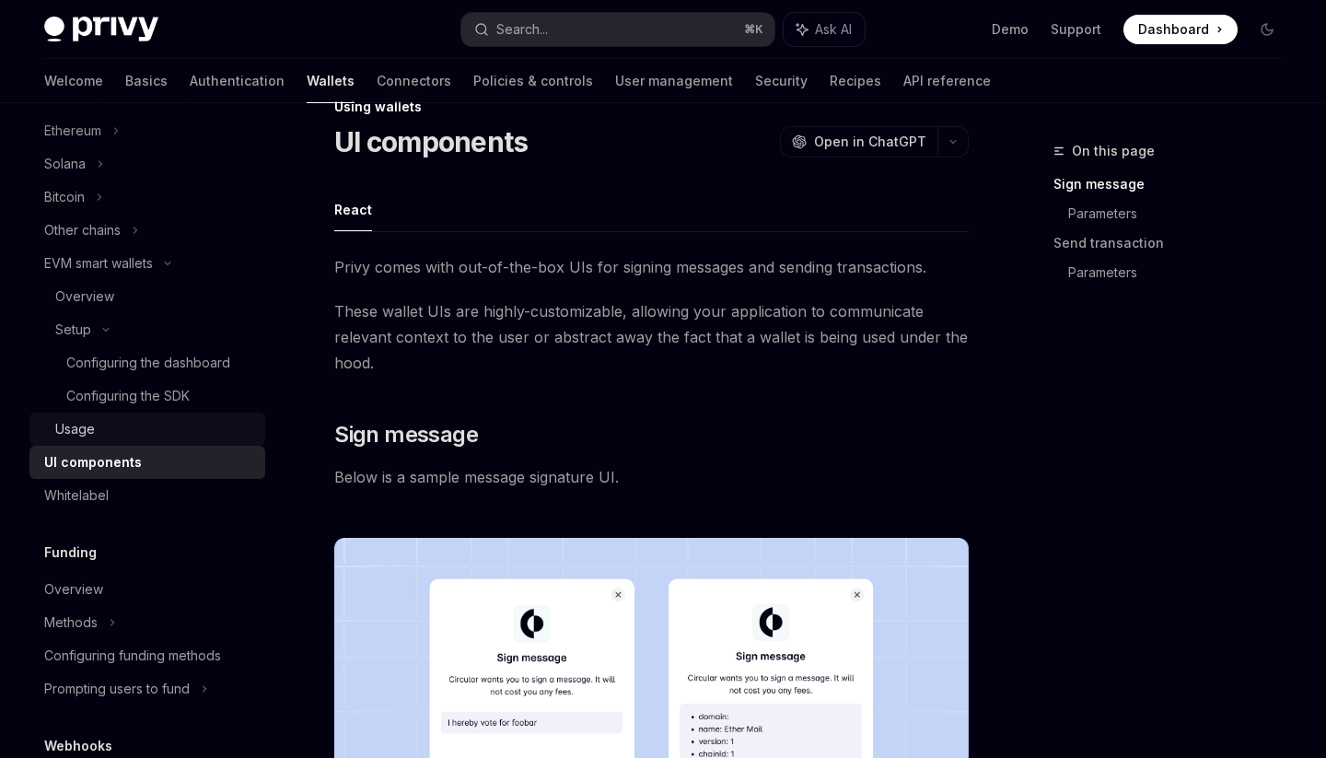
click at [195, 424] on div "Usage" at bounding box center [154, 429] width 199 height 22
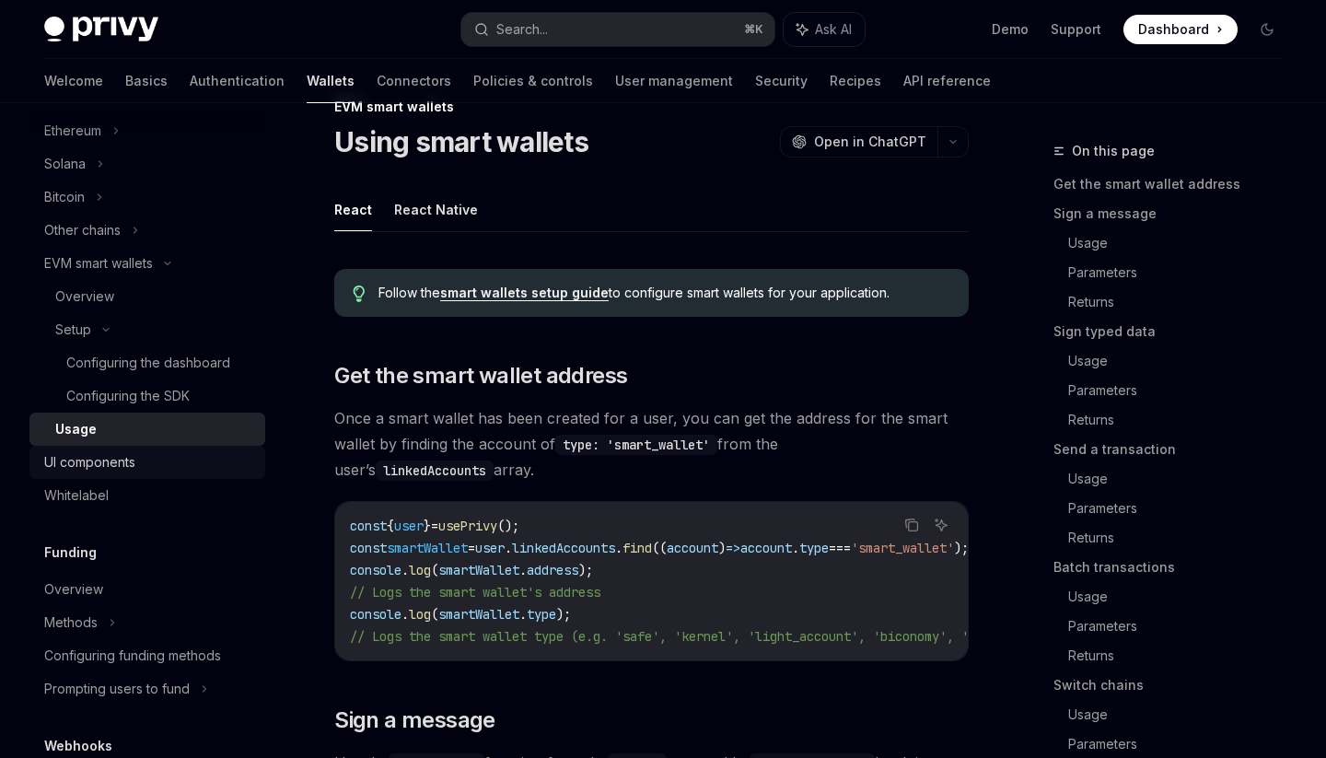
click at [183, 471] on div "UI components" at bounding box center [149, 462] width 210 height 22
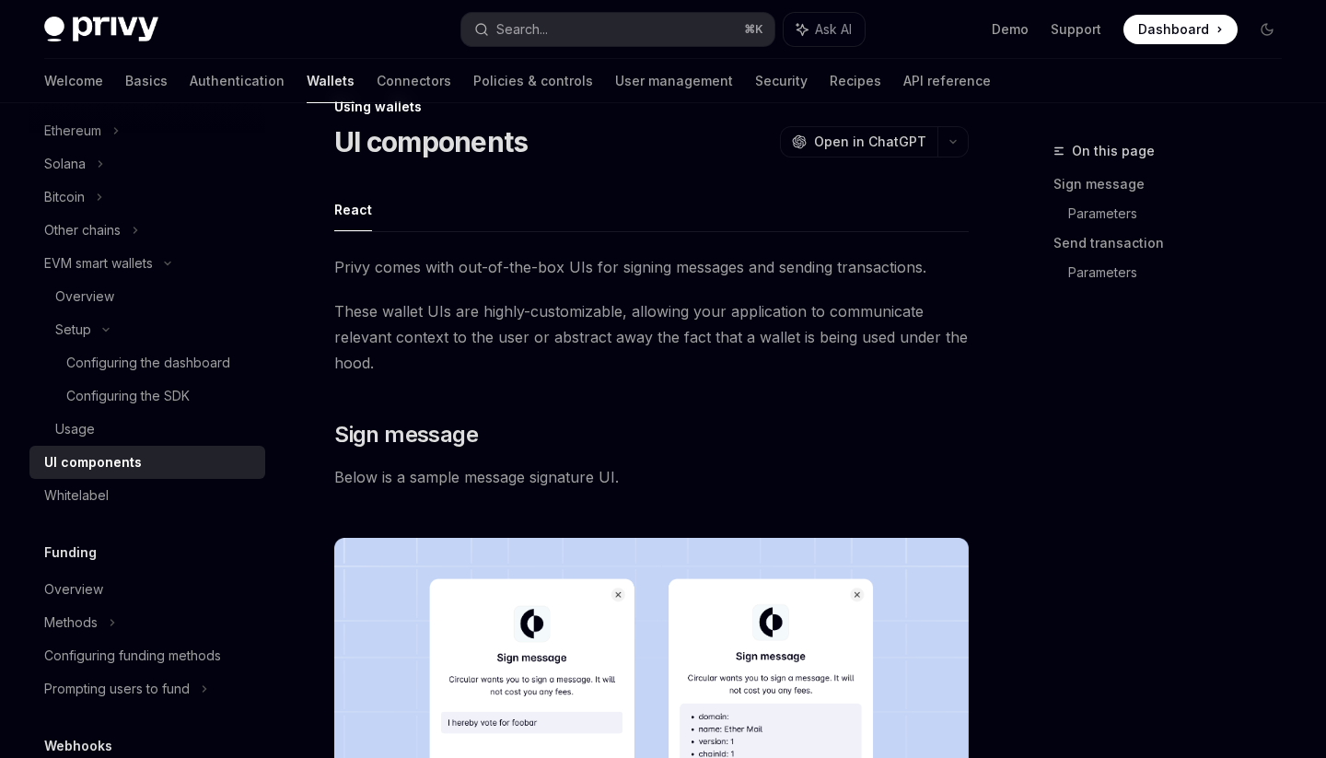
type textarea "*"
drag, startPoint x: 1069, startPoint y: 26, endPoint x: 800, endPoint y: 375, distance: 440.5
click at [800, 375] on span "These wallet UIs are highly-customizable, allowing your application to communic…" at bounding box center [651, 336] width 634 height 77
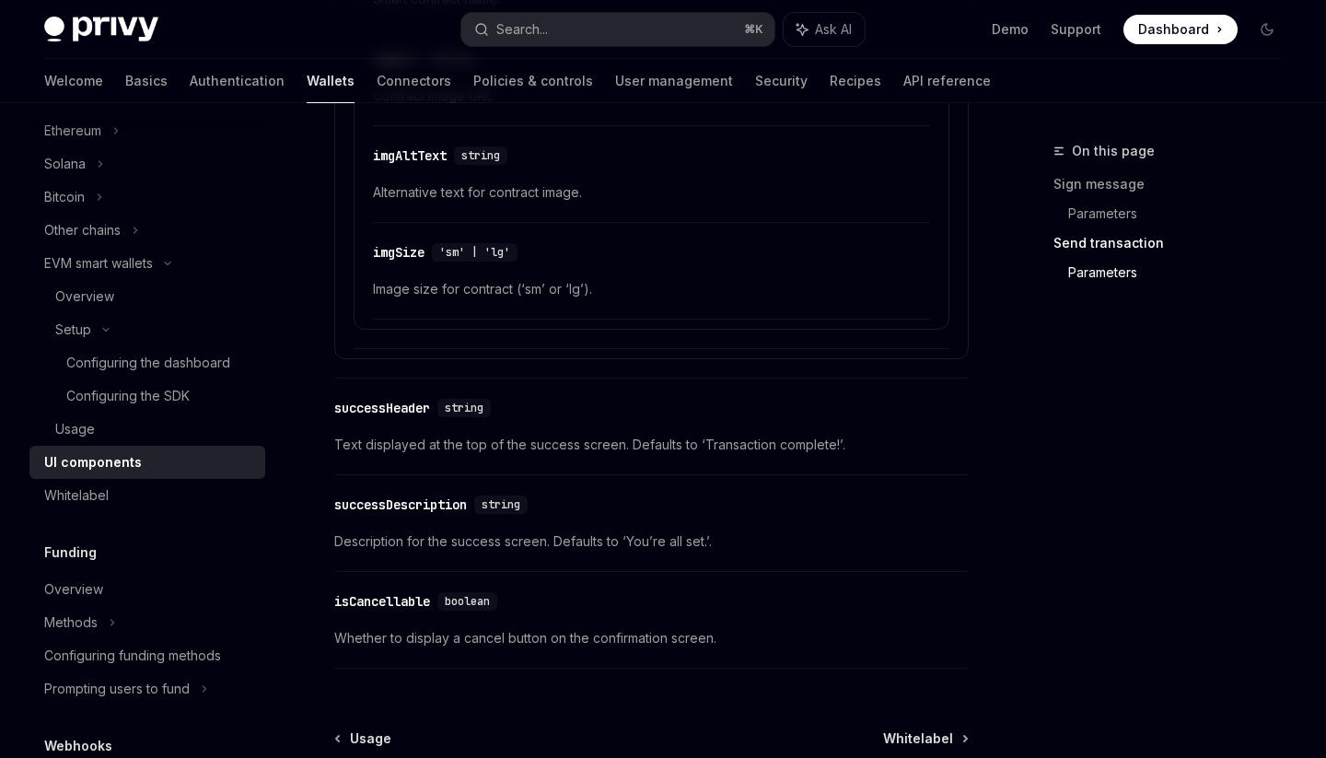
scroll to position [3308, 0]
